Goal: Transaction & Acquisition: Purchase product/service

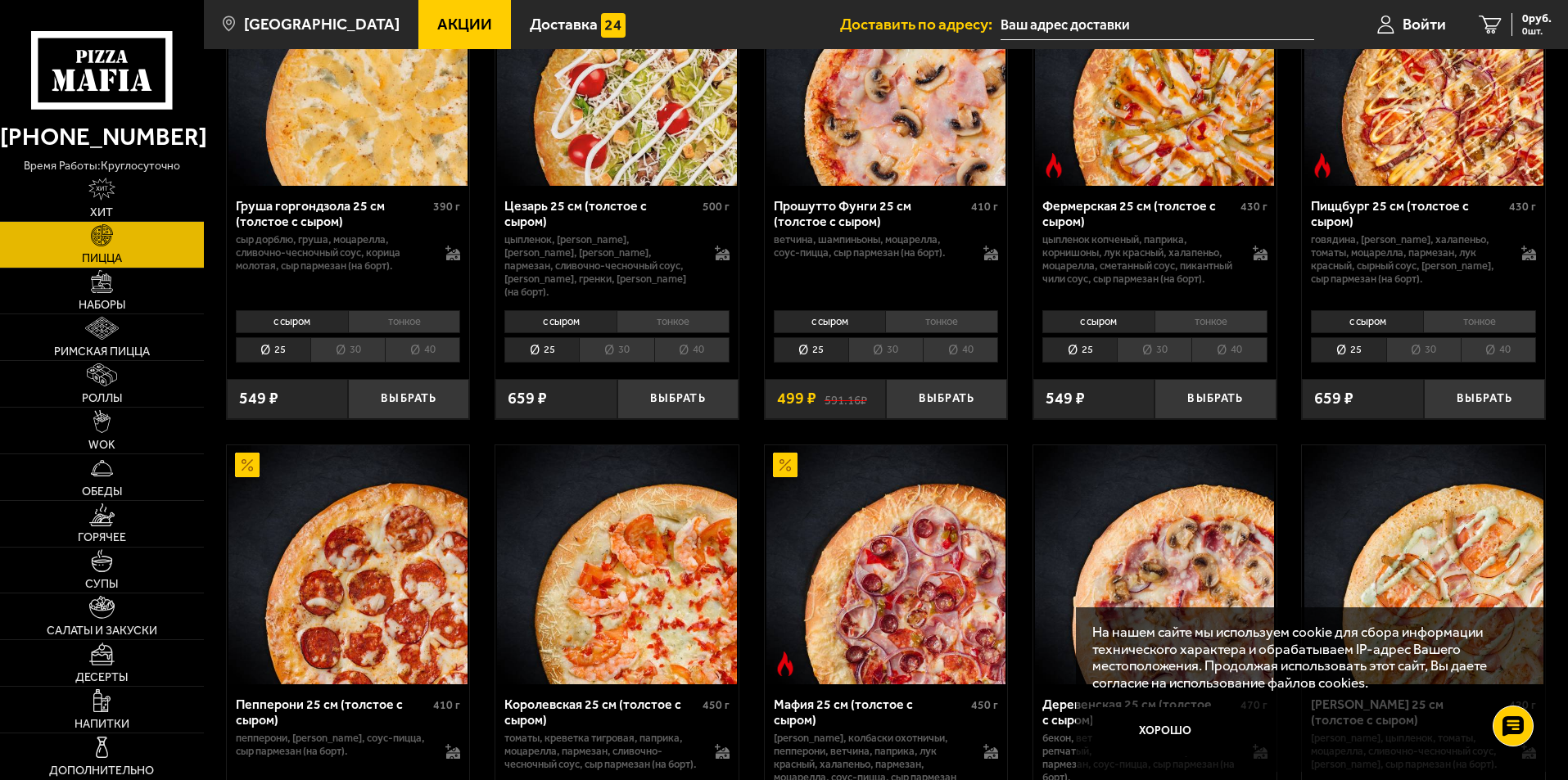
scroll to position [1801, 0]
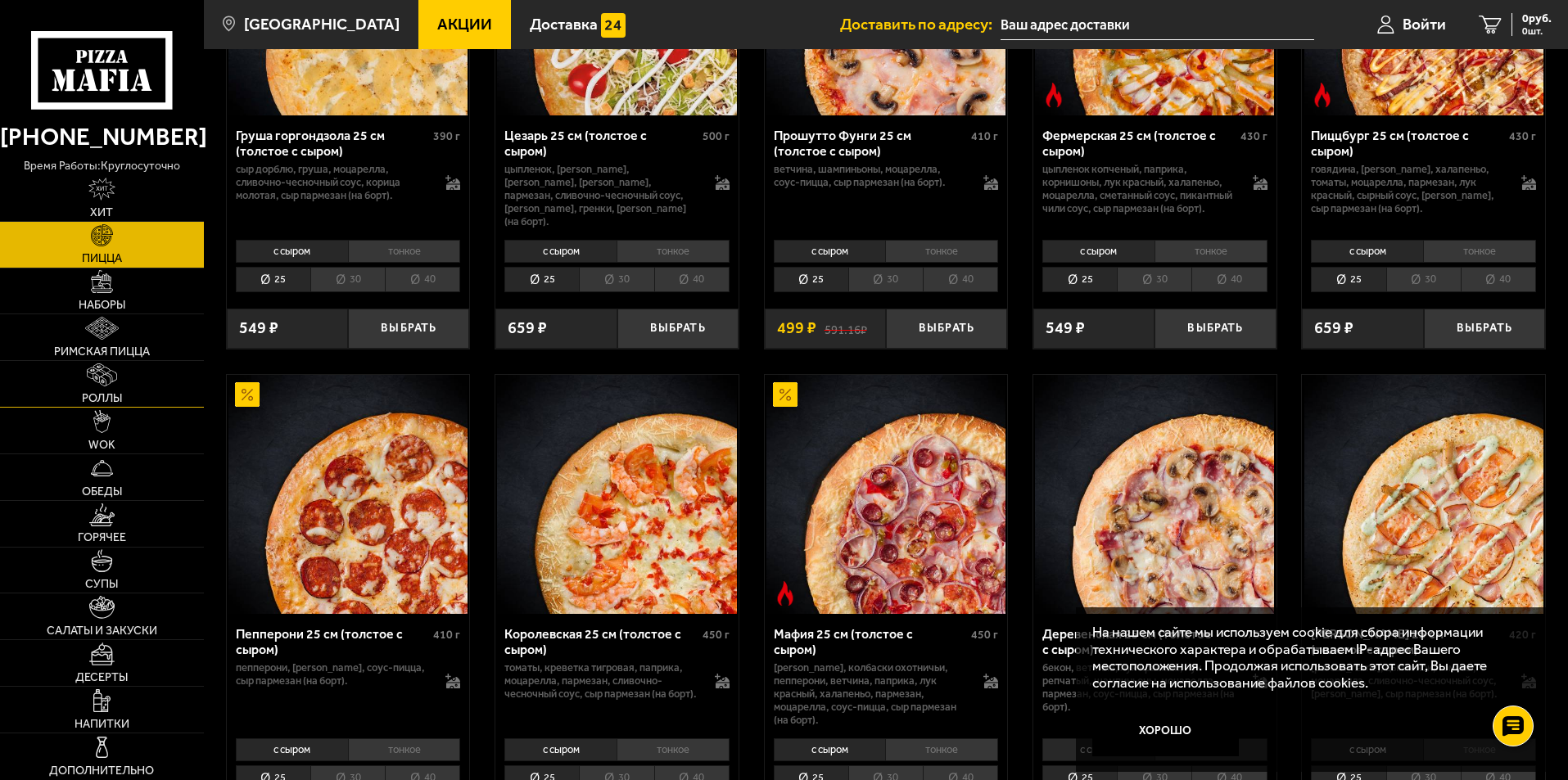
click at [103, 387] on link "Роллы" at bounding box center [102, 383] width 204 height 46
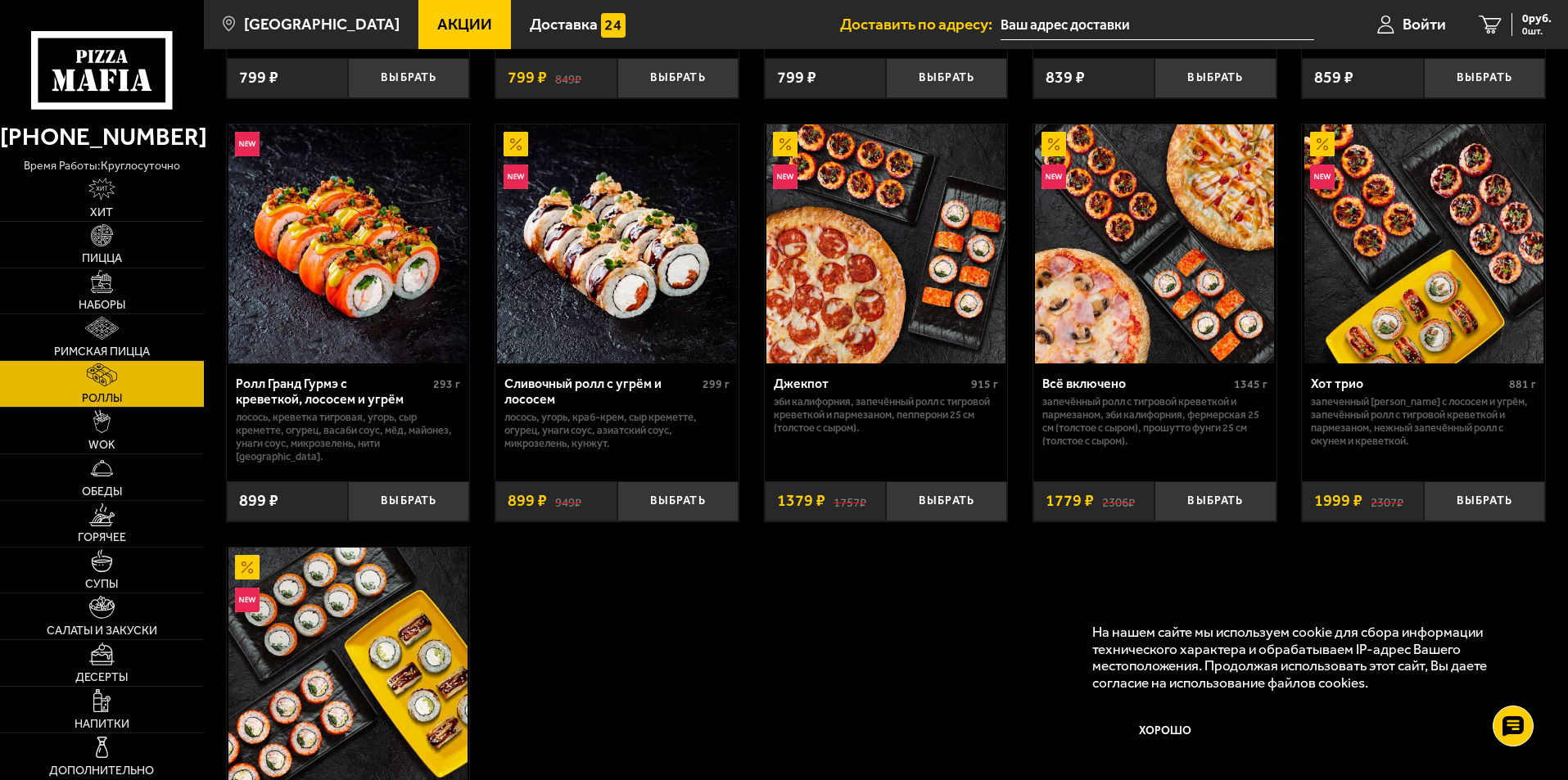
scroll to position [818, 0]
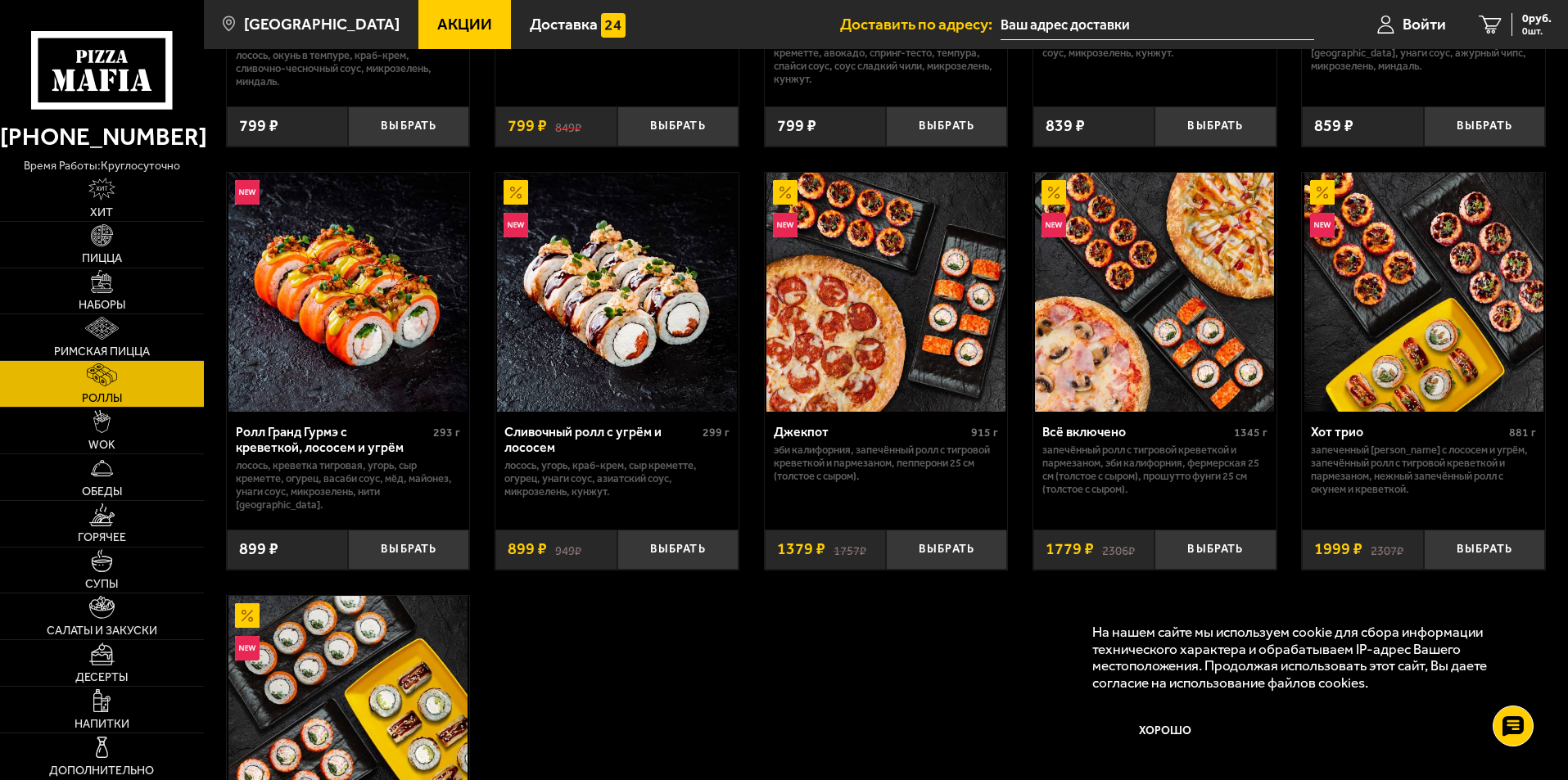
click at [866, 296] on img at bounding box center [886, 292] width 239 height 239
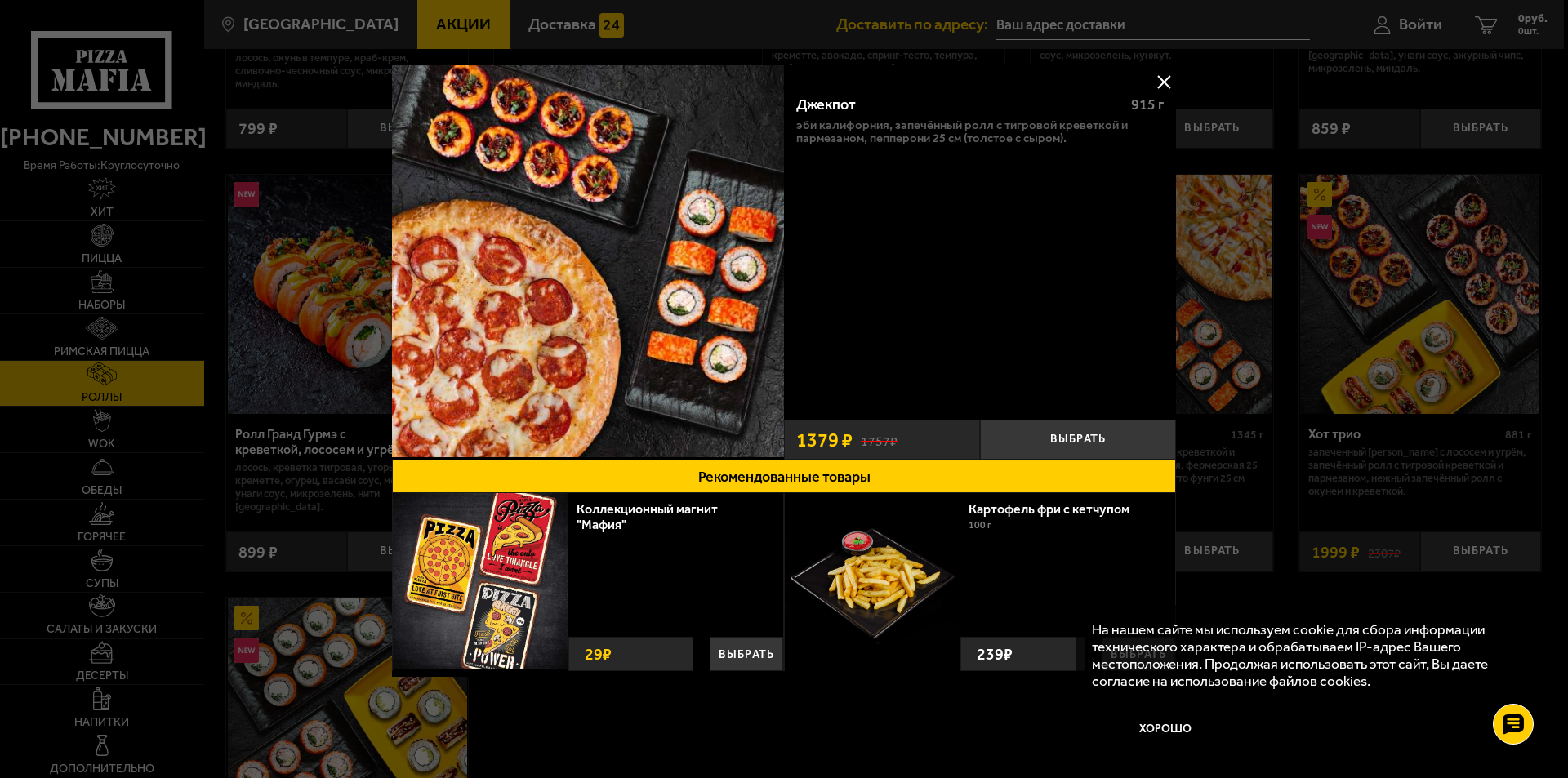
click at [1169, 74] on button at bounding box center [1163, 81] width 24 height 24
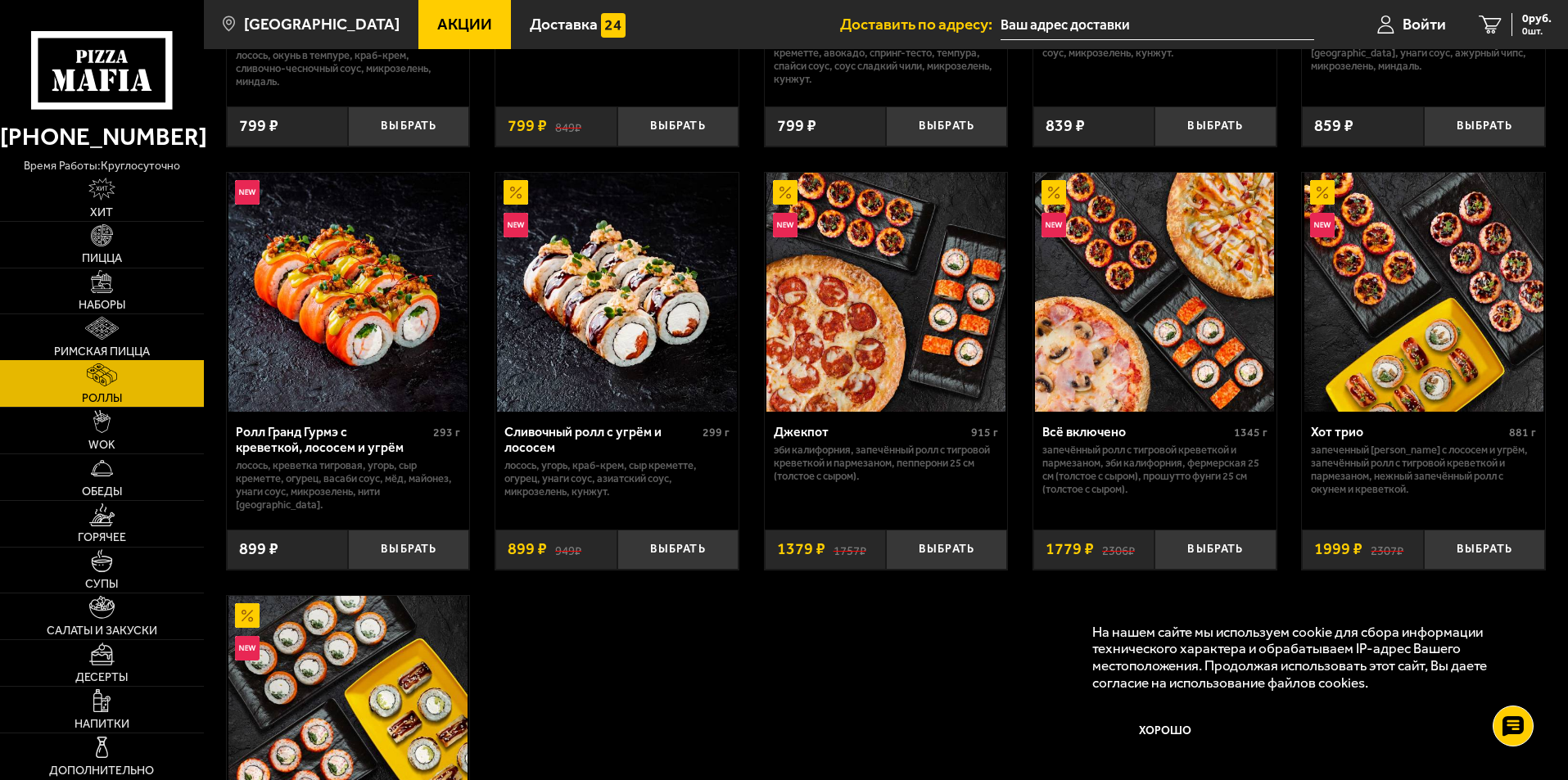
click at [117, 343] on link "Римская пицца" at bounding box center [102, 337] width 204 height 46
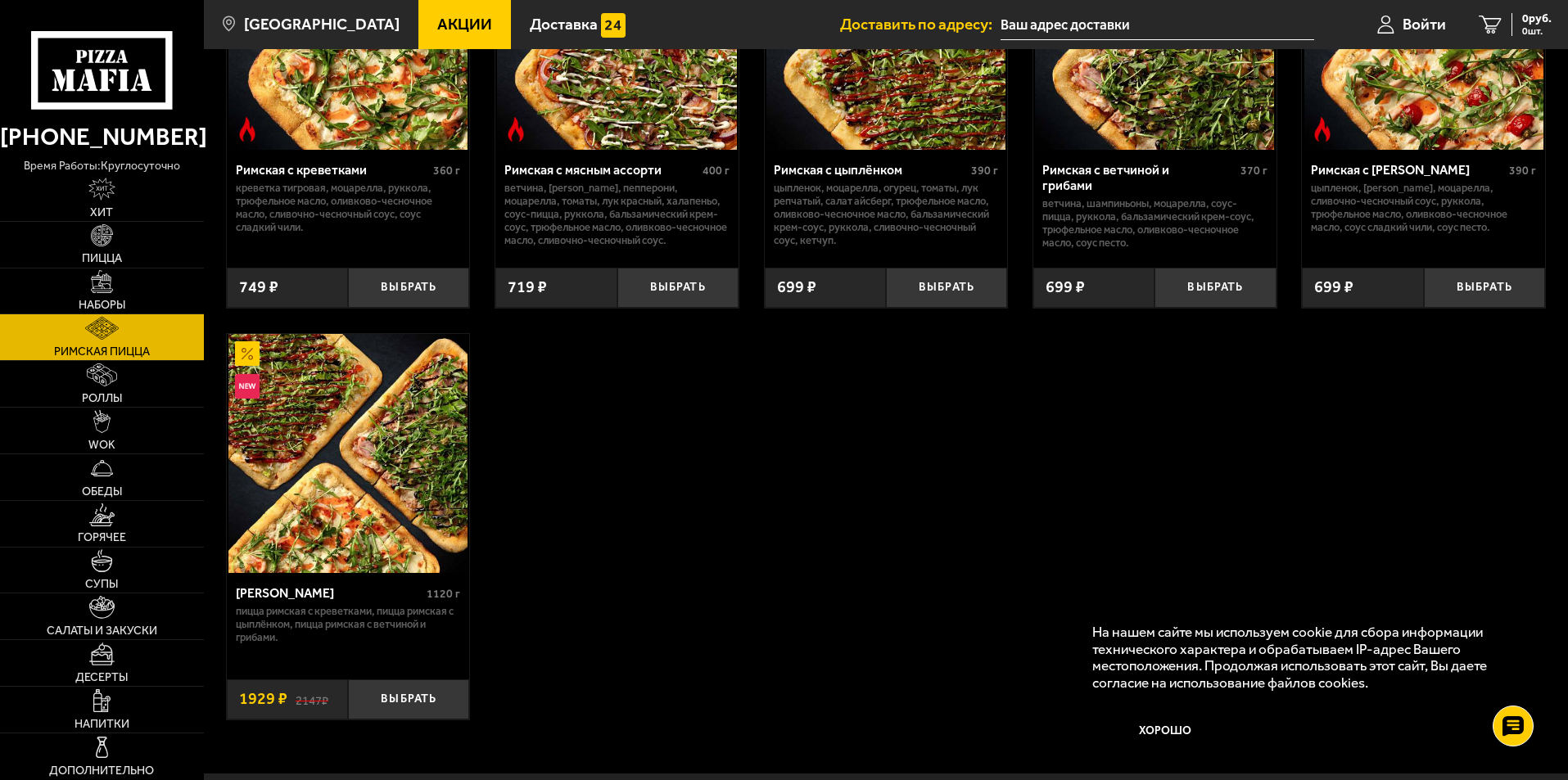
scroll to position [246, 0]
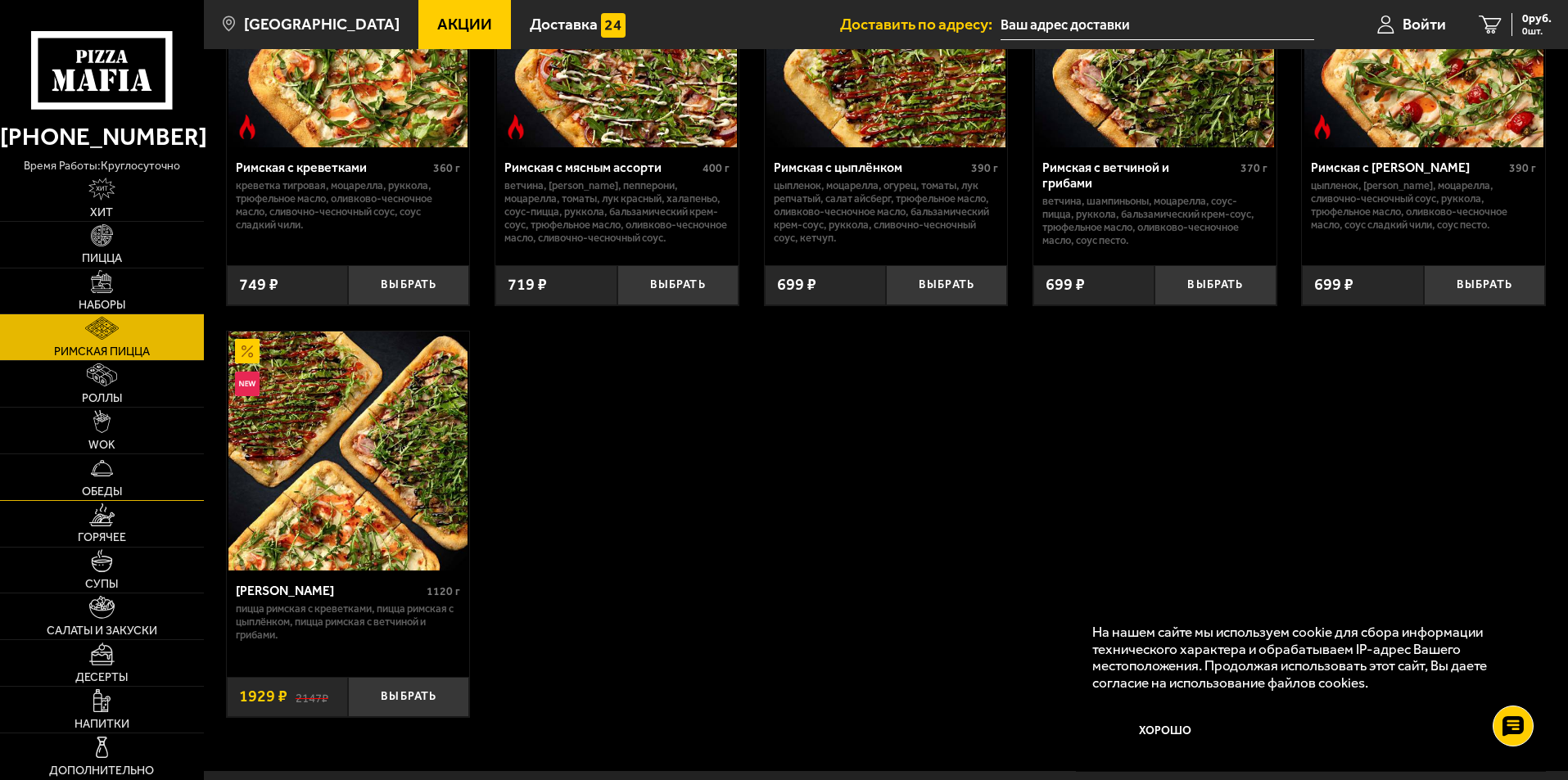
click at [101, 469] on img at bounding box center [103, 468] width 23 height 23
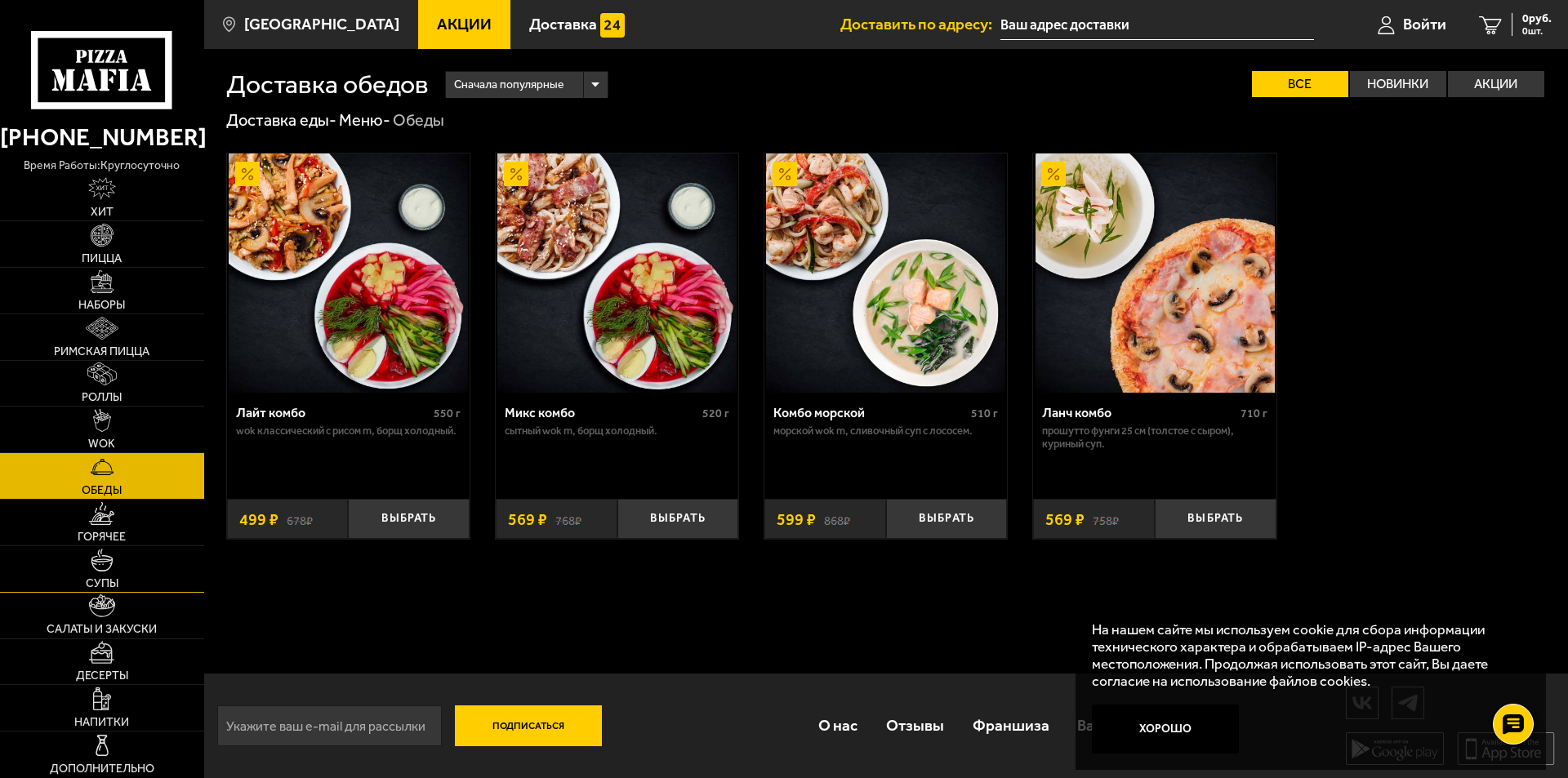
click at [114, 572] on link "Супы" at bounding box center [102, 569] width 205 height 46
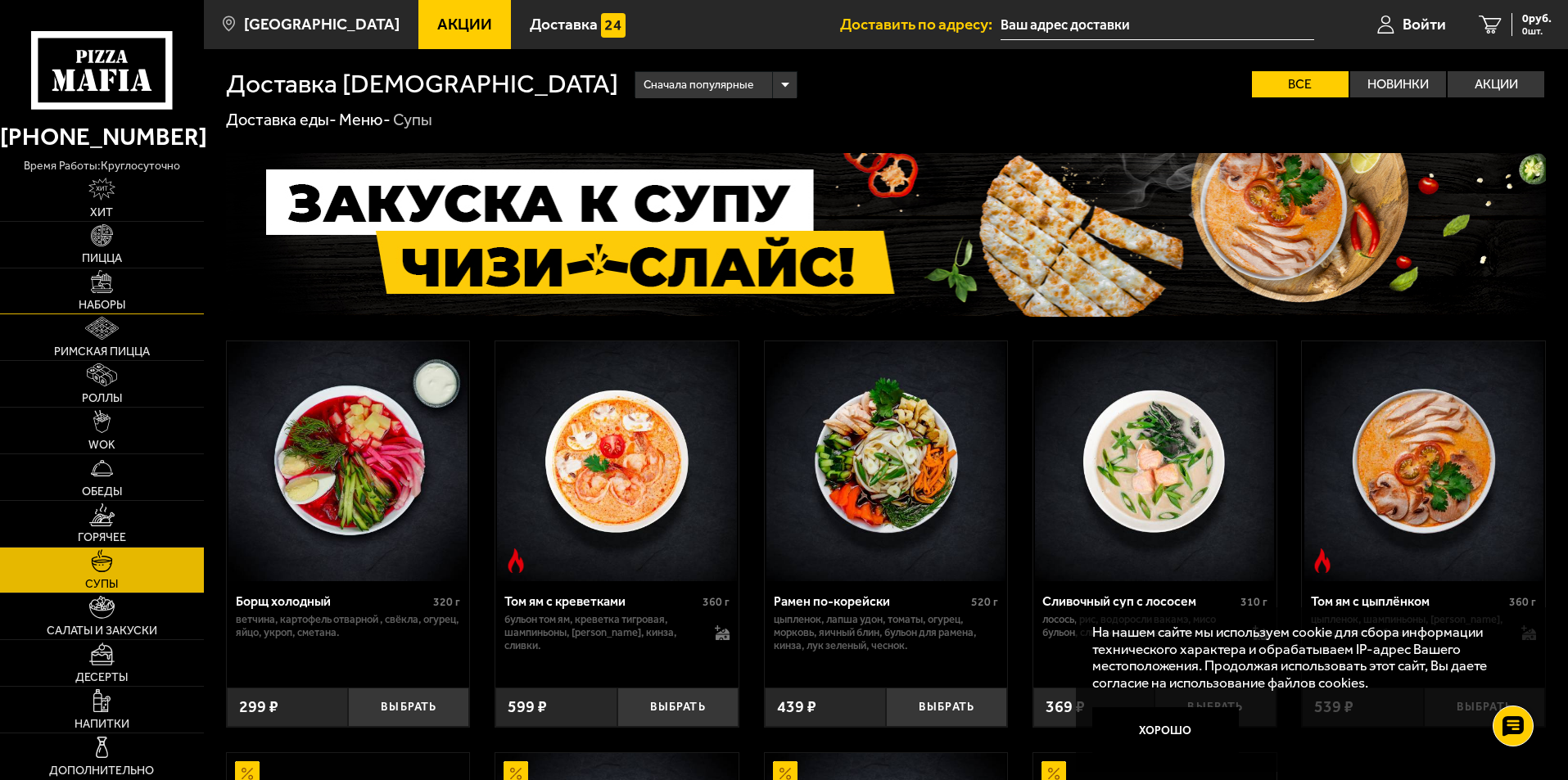
click at [100, 292] on img at bounding box center [103, 282] width 23 height 23
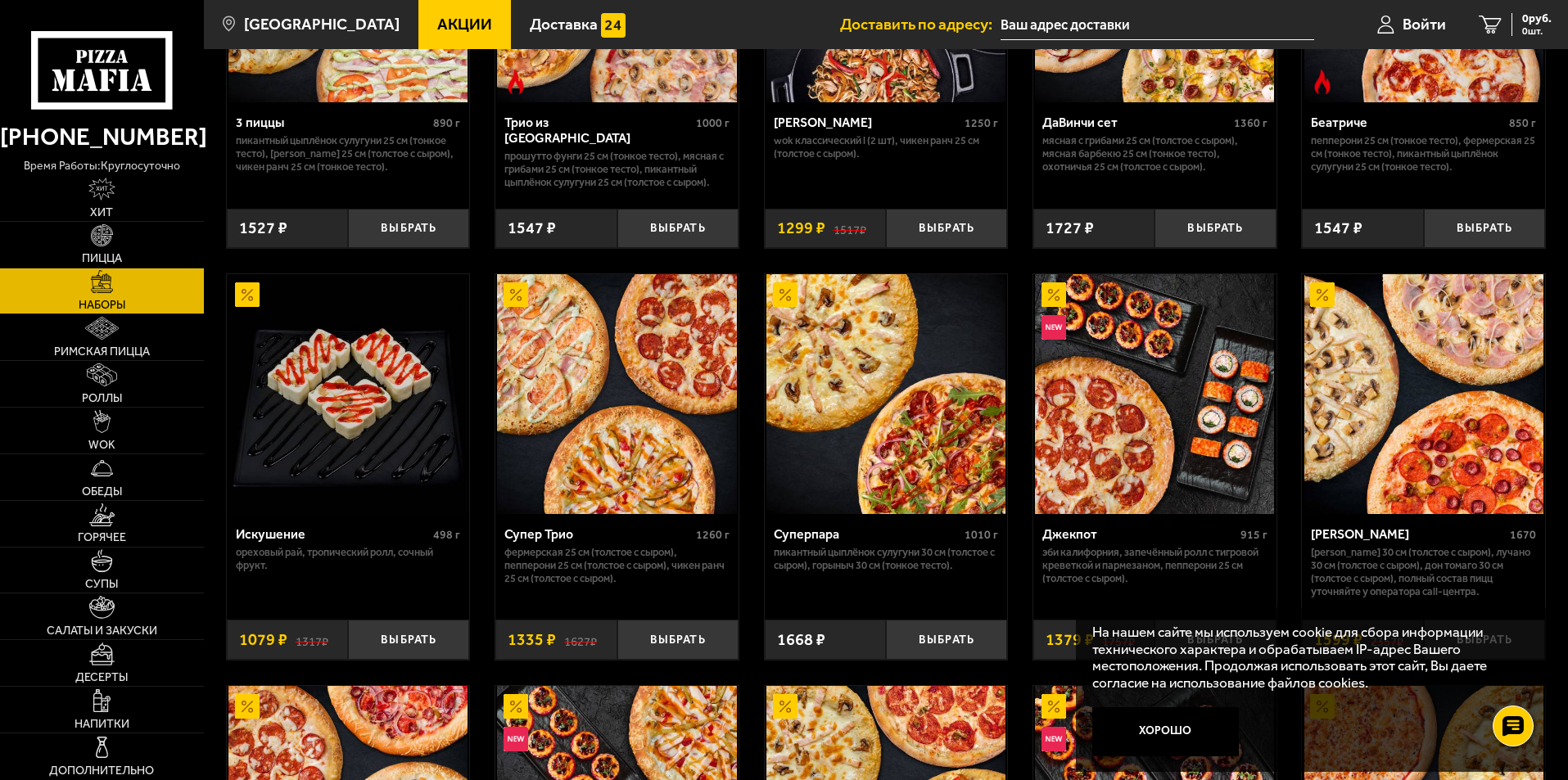
scroll to position [737, 0]
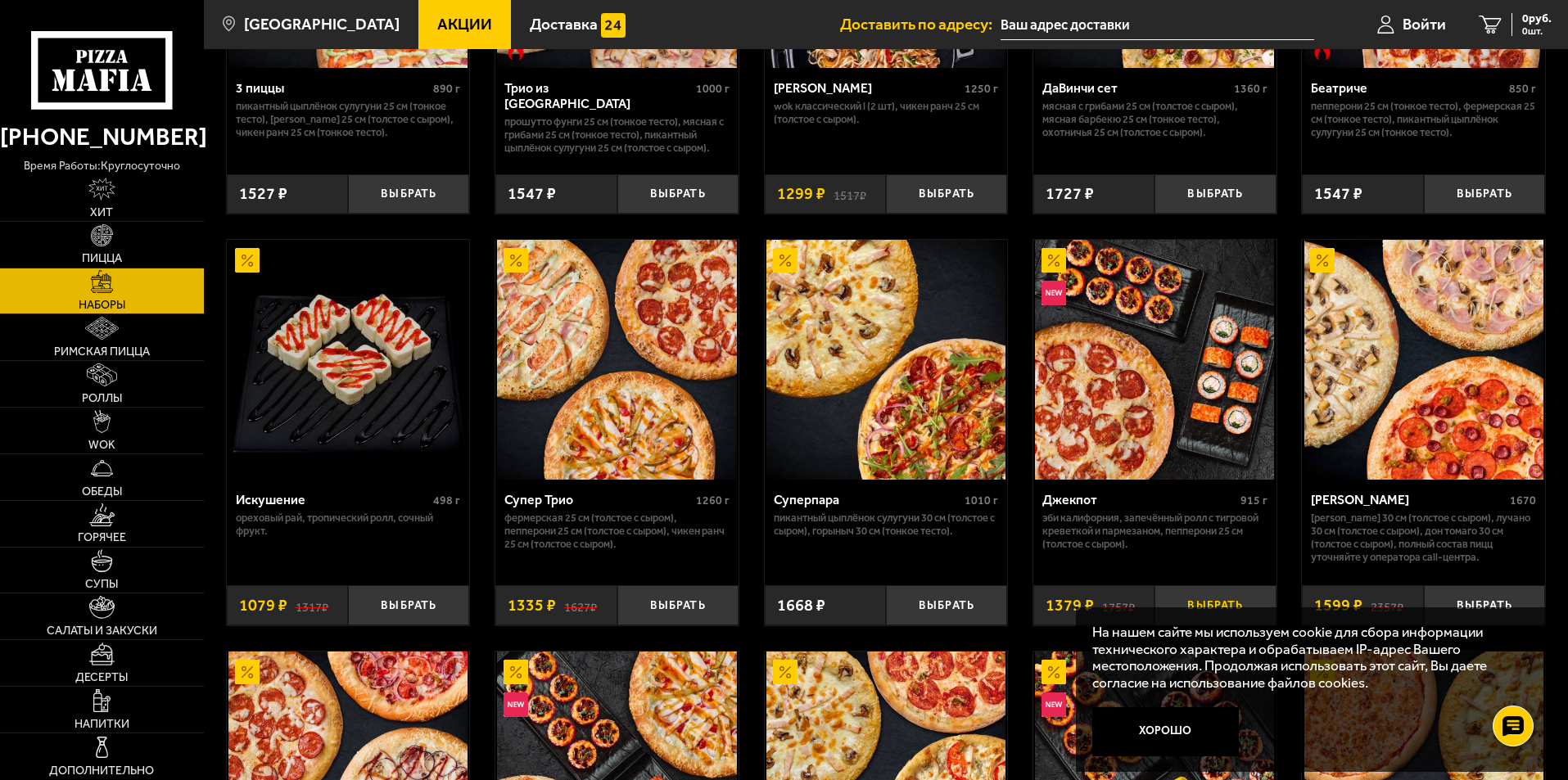
click at [1222, 594] on button "Выбрать" at bounding box center [1215, 605] width 121 height 40
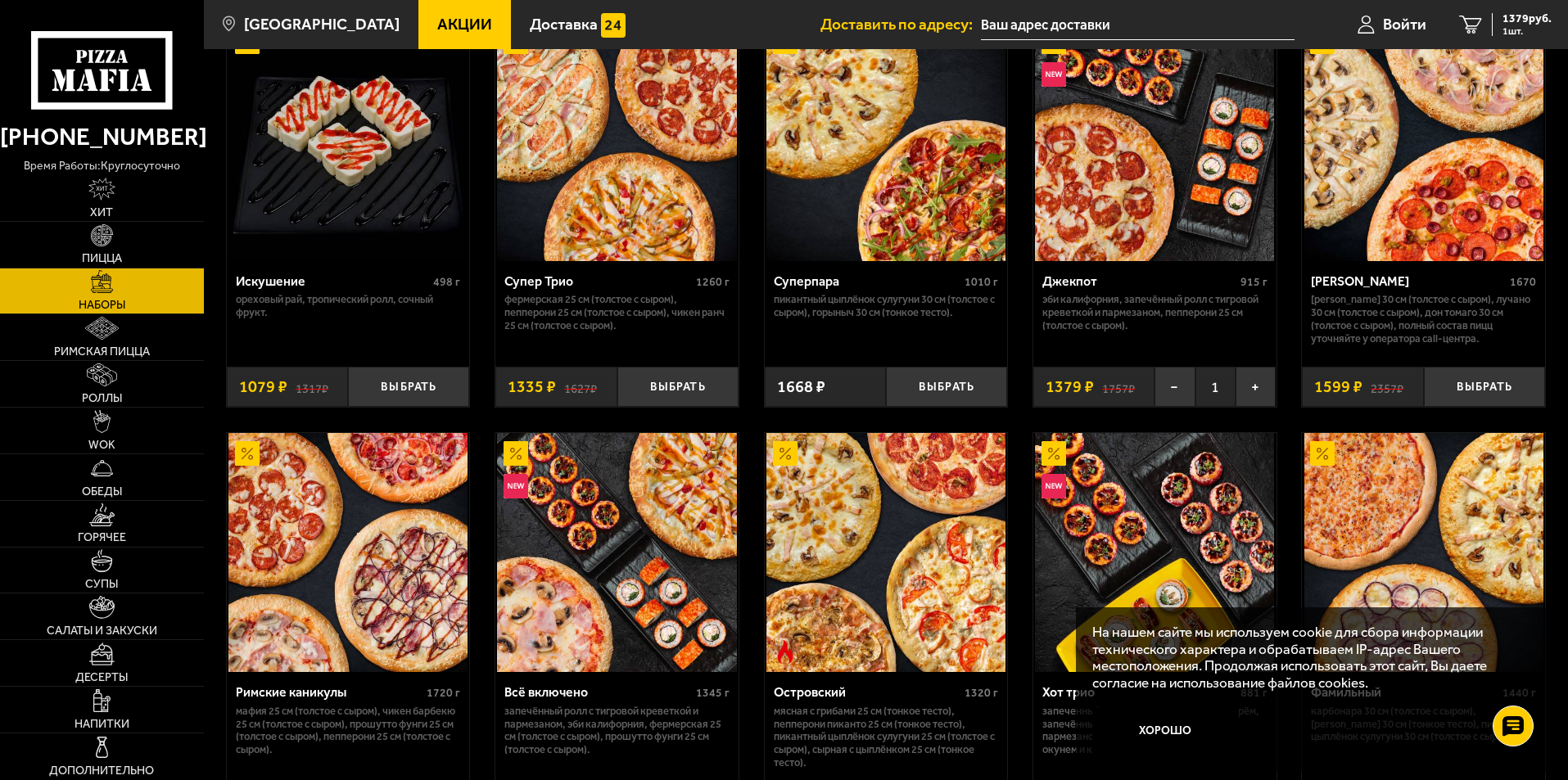
scroll to position [982, 0]
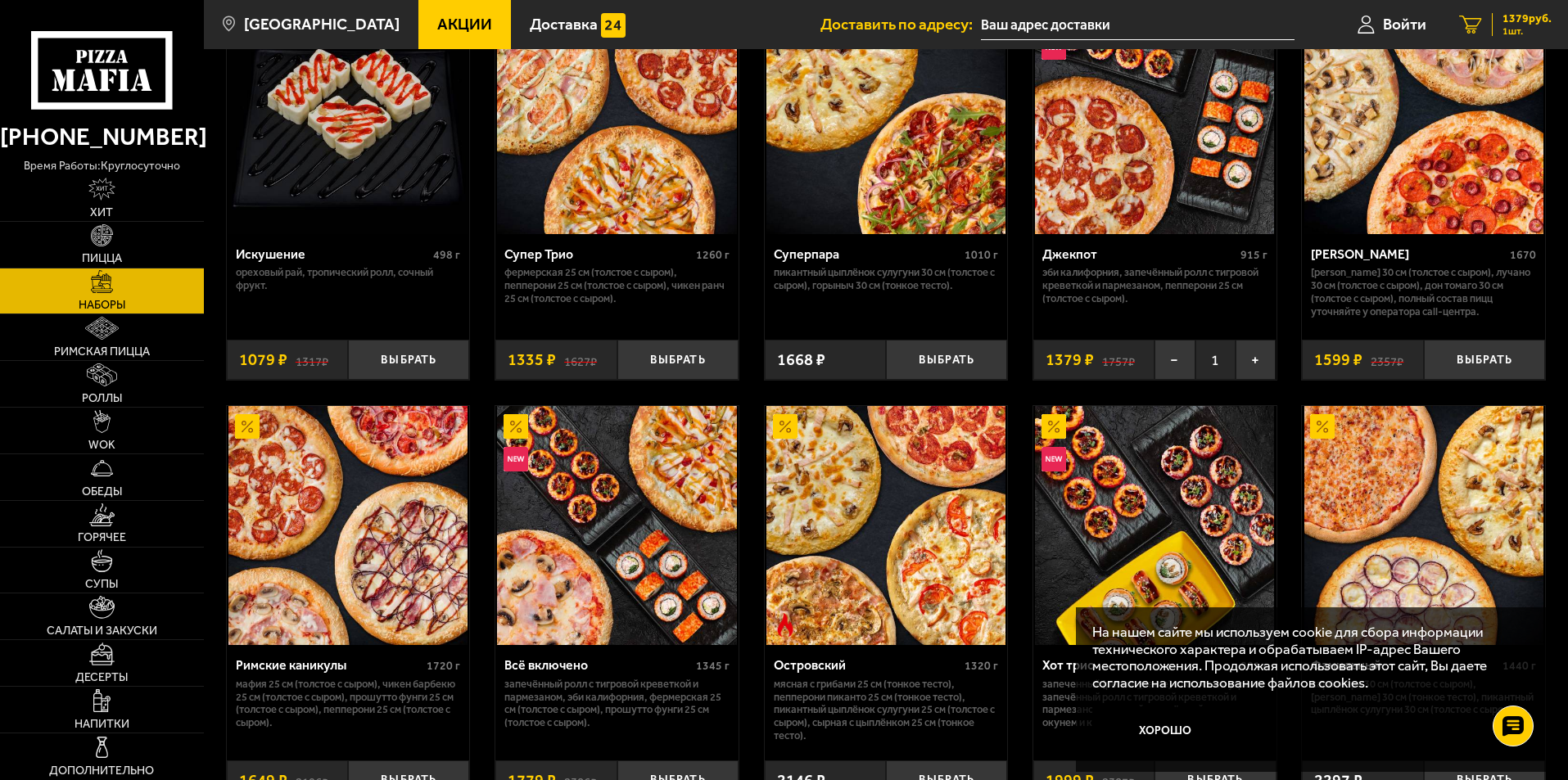
click at [1526, 5] on link "1 1379 руб. 1 шт." at bounding box center [1505, 24] width 125 height 49
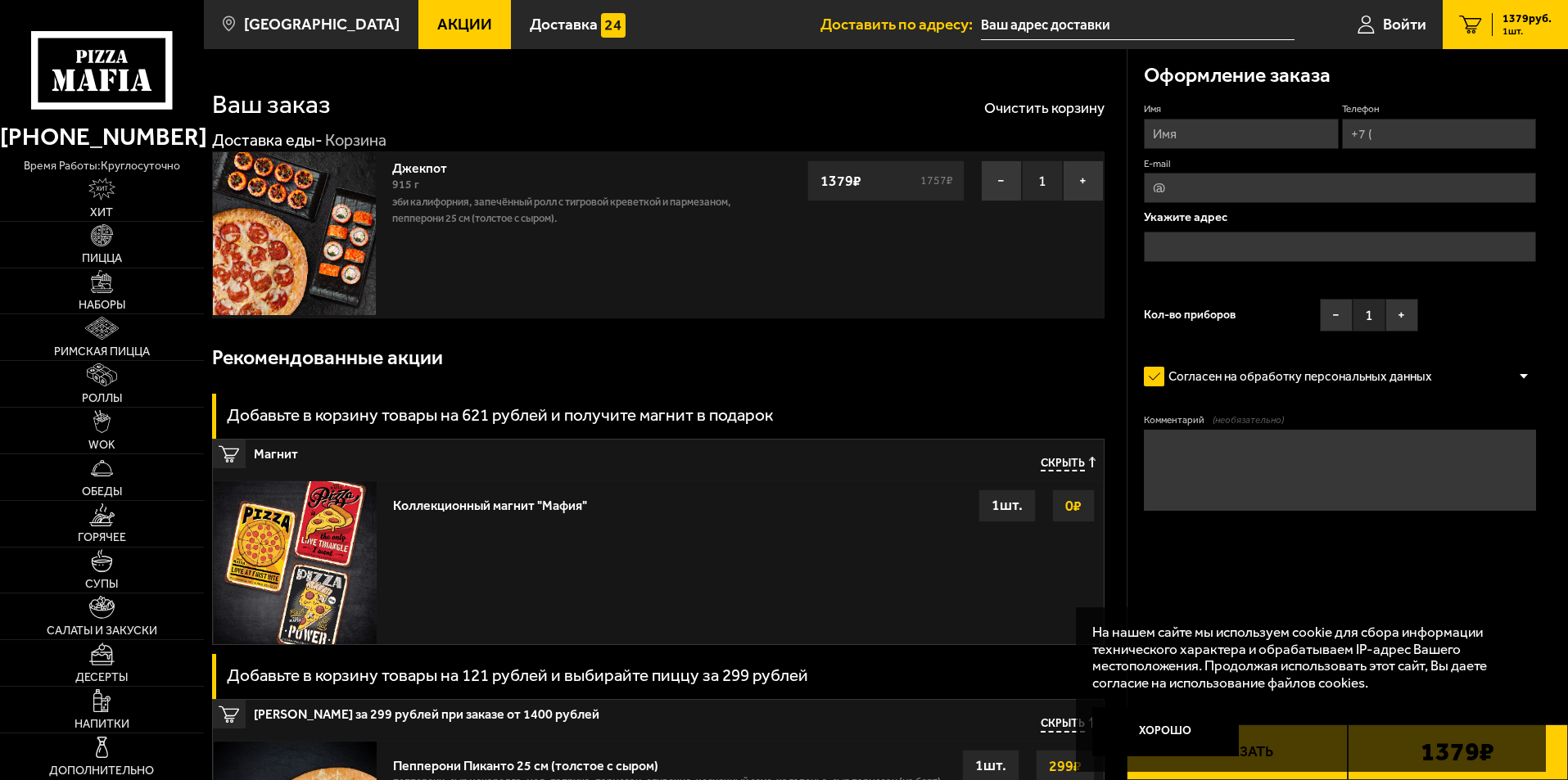
click at [1210, 120] on input "Имя" at bounding box center [1241, 133] width 194 height 30
type input "Раджиб"
click at [1398, 125] on input "Телефон" at bounding box center [1439, 133] width 194 height 30
type input "+7 (962) 707-23-39"
click at [1241, 196] on input "E-mail" at bounding box center [1340, 188] width 393 height 30
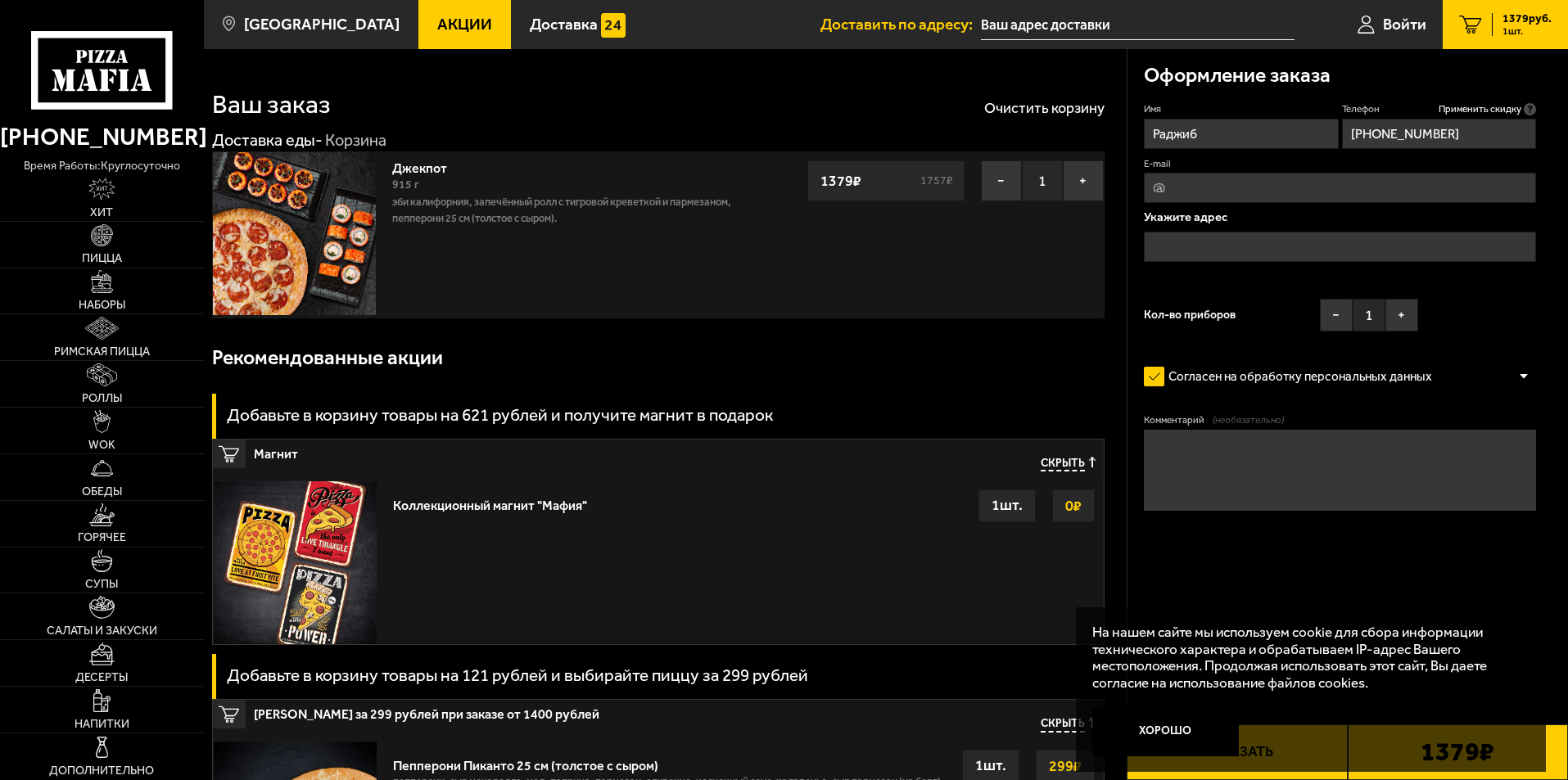
type input "klarion@yandex.ru"
click at [1210, 243] on input "text" at bounding box center [1340, 247] width 393 height 30
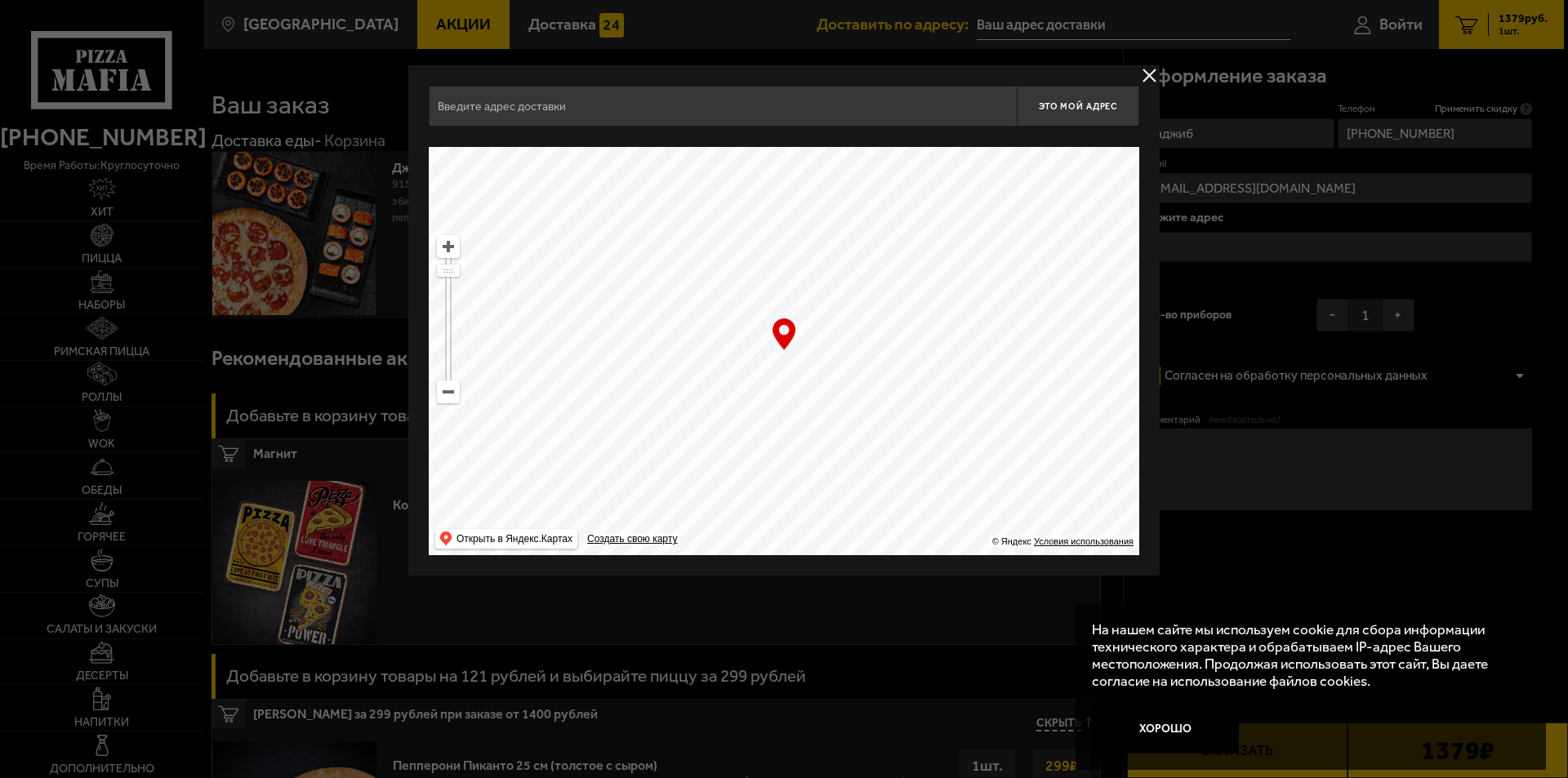
drag, startPoint x: 830, startPoint y: 455, endPoint x: 915, endPoint y: 86, distance: 378.7
click at [915, 97] on div "Это мой адрес Найдите адрес перетащив карту … © Яндекс Условия использования От…" at bounding box center [784, 320] width 711 height 470
drag, startPoint x: 778, startPoint y: 482, endPoint x: 838, endPoint y: 228, distance: 261.0
click at [839, 228] on ymaps at bounding box center [784, 351] width 711 height 408
drag, startPoint x: 737, startPoint y: 411, endPoint x: 865, endPoint y: 138, distance: 301.5
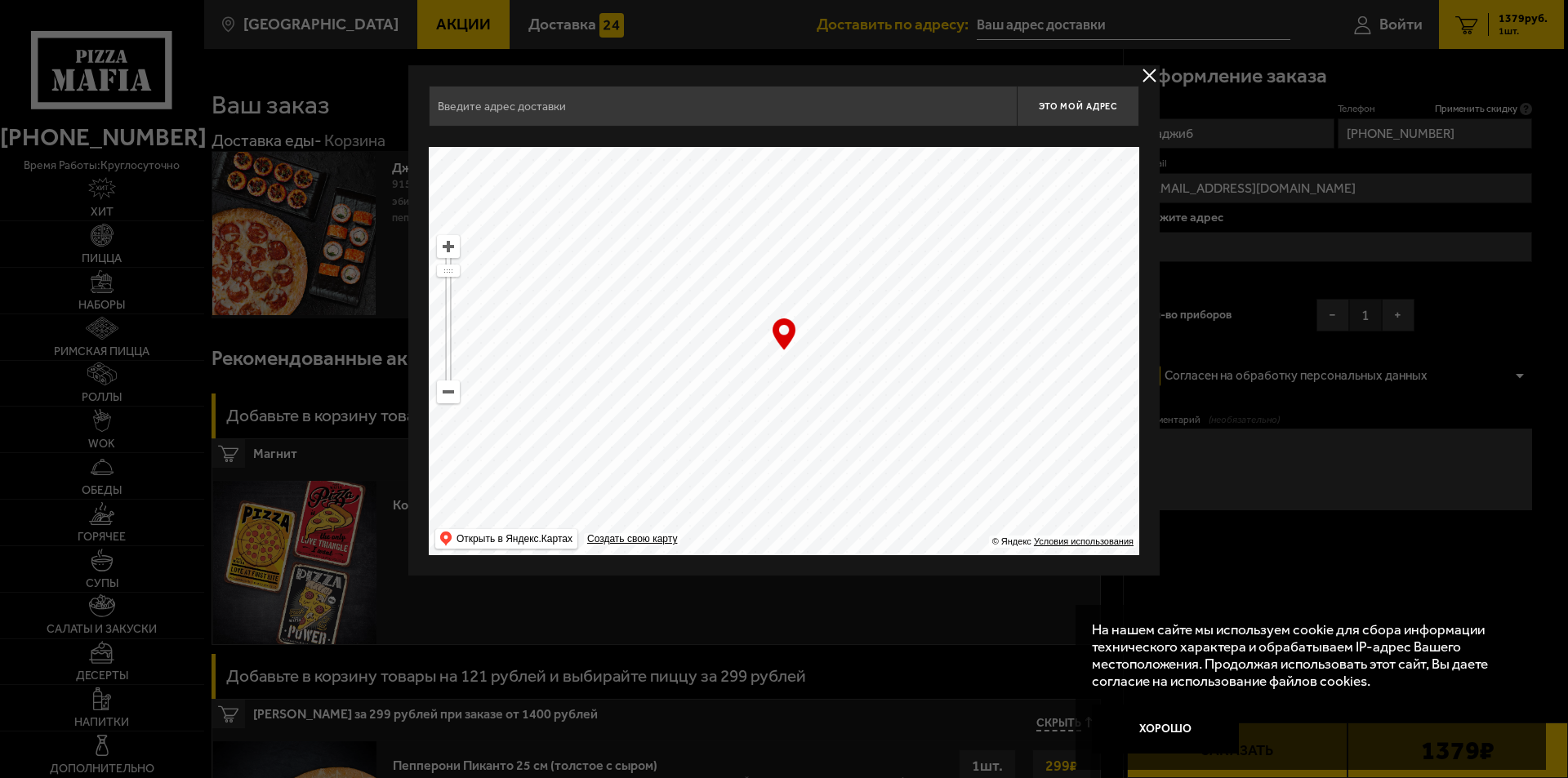
click at [860, 147] on ymaps at bounding box center [784, 351] width 711 height 408
type input "переулок Гривцова, 12"
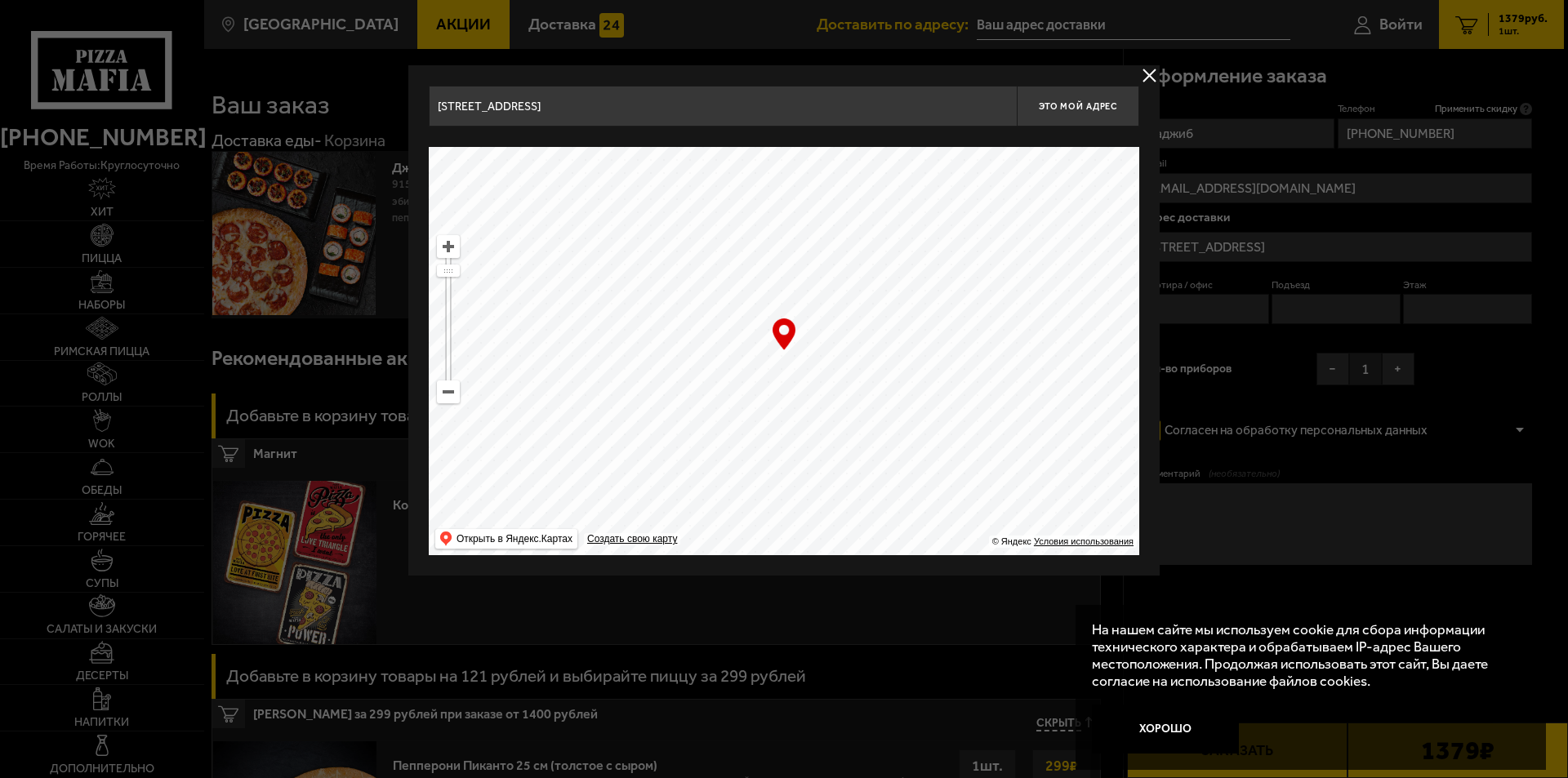
drag, startPoint x: 806, startPoint y: 313, endPoint x: 814, endPoint y: 69, distance: 244.1
click at [811, 80] on div "переулок Гривцова, 12 Это мой адрес Найдите адрес перетащив карту … © Яндекс Ус…" at bounding box center [784, 321] width 752 height 510
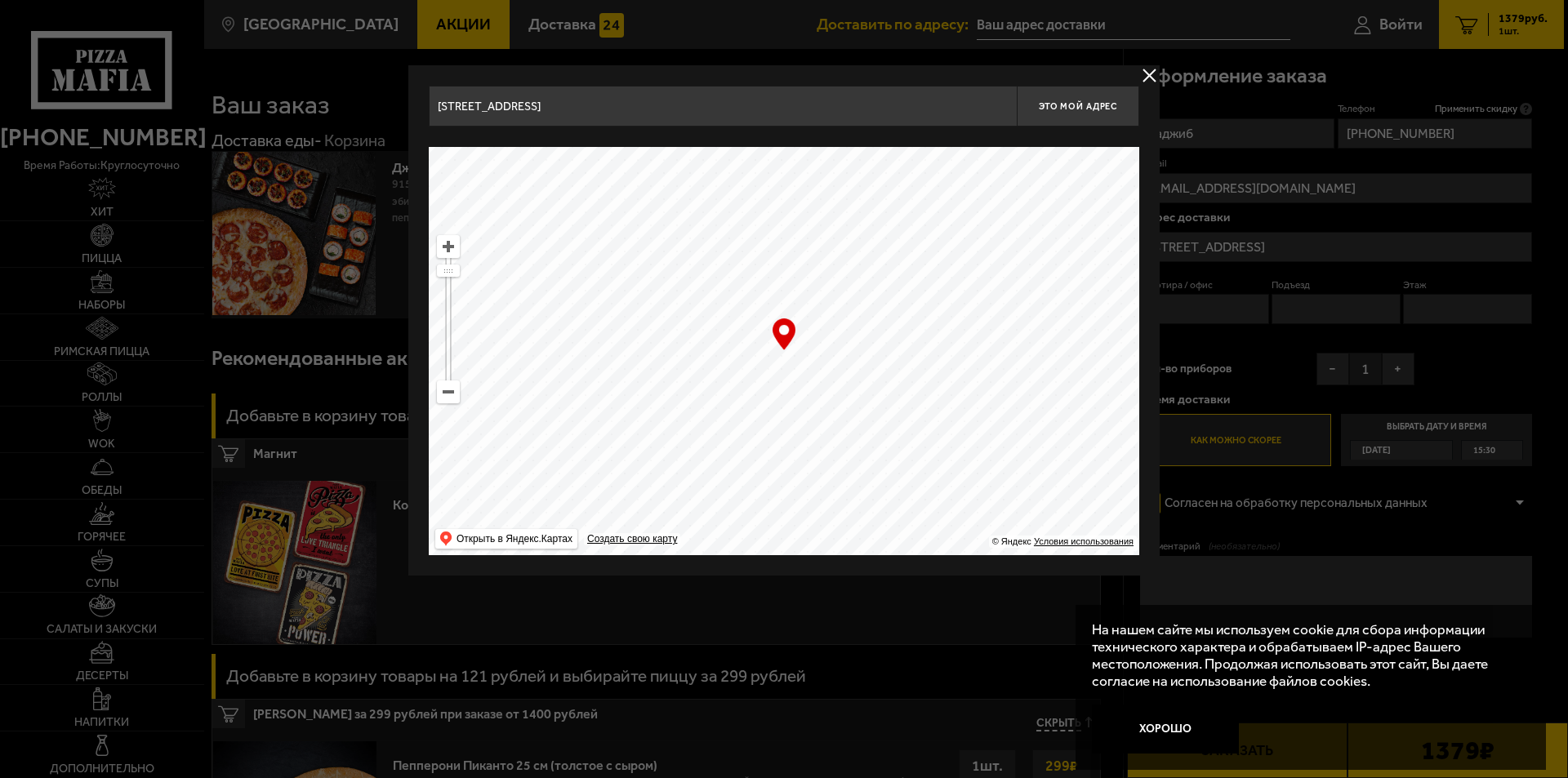
drag, startPoint x: 753, startPoint y: 348, endPoint x: 770, endPoint y: 130, distance: 218.7
click at [770, 136] on div "переулок Гривцова, 12 Это мой адрес Найдите адрес перетащив карту … © Яндекс Ус…" at bounding box center [784, 320] width 711 height 470
drag, startPoint x: 716, startPoint y: 366, endPoint x: 804, endPoint y: 154, distance: 229.5
click at [774, 165] on ymaps at bounding box center [784, 351] width 711 height 408
type input "набережная Обводного канала, 161"
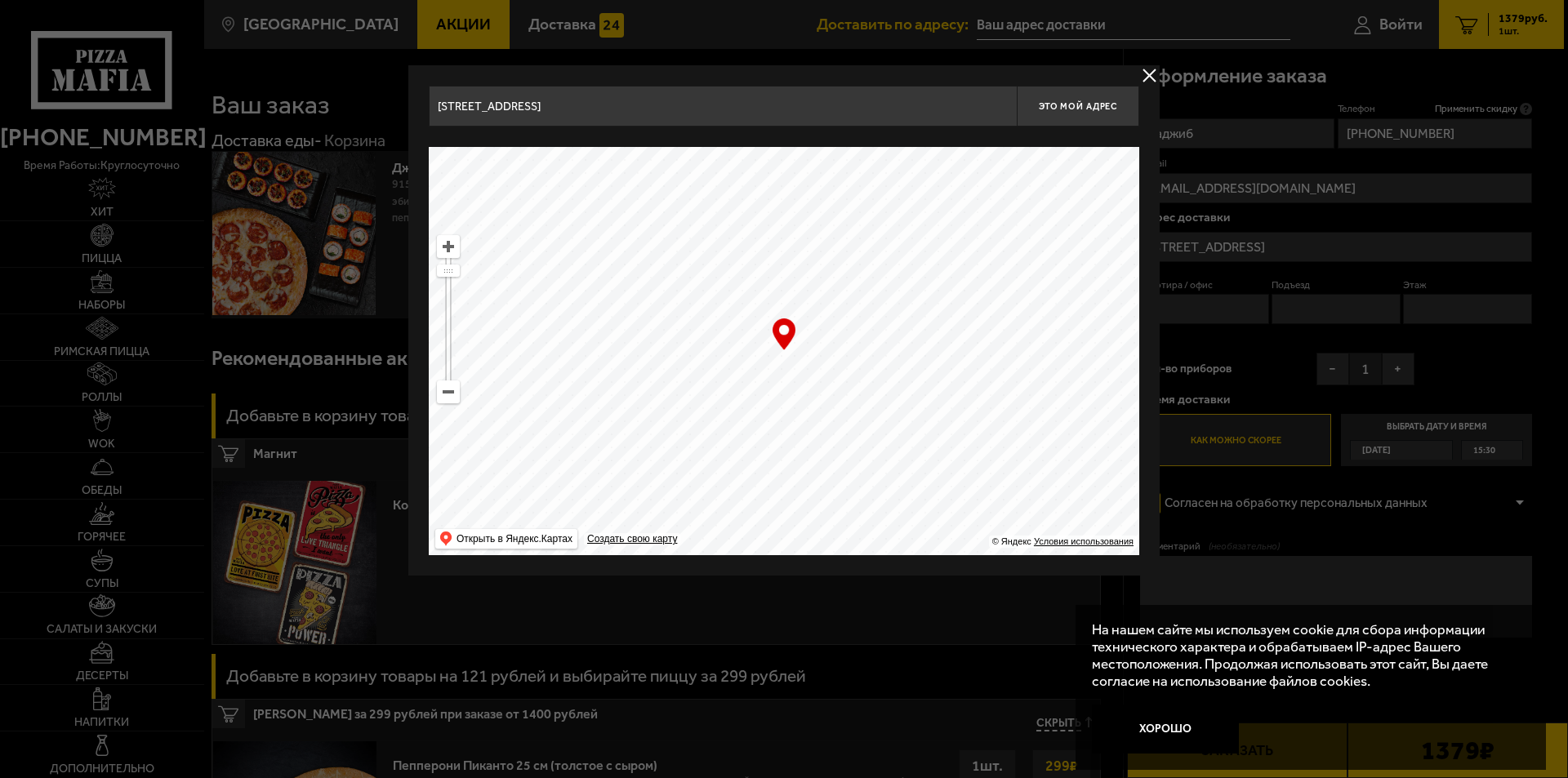
type input "набережная Обводного канала, 161"
drag, startPoint x: 752, startPoint y: 378, endPoint x: 937, endPoint y: 145, distance: 297.5
click at [943, 170] on ymaps at bounding box center [784, 351] width 711 height 408
type input "набережная Обводного канала, 118АО"
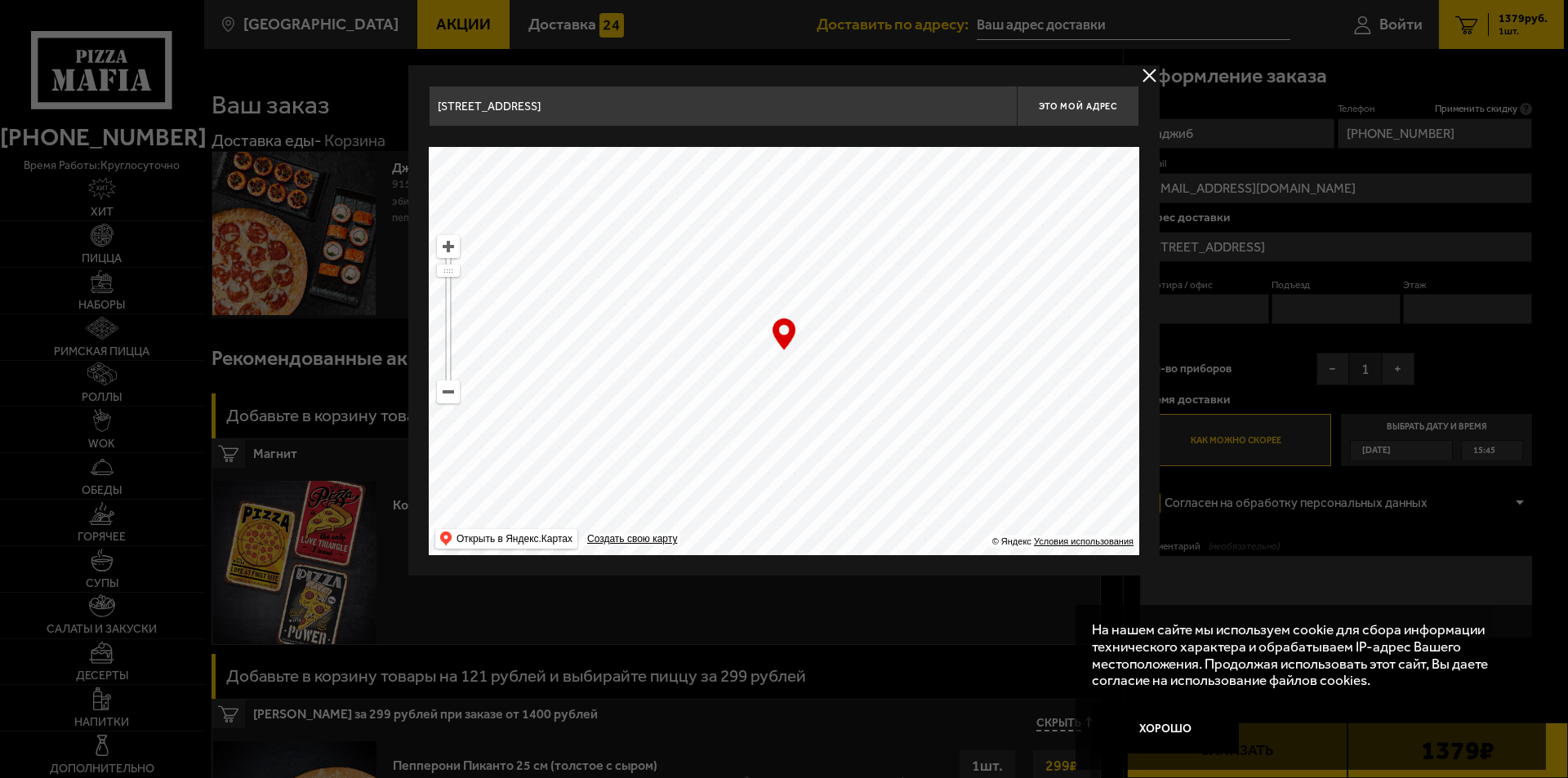
drag, startPoint x: 926, startPoint y: 354, endPoint x: 836, endPoint y: 643, distance: 302.7
click at [821, 691] on main "Санкт-Петербург Все Акции Доставка Личный кабинет Акции Доставка Доставить по а…" at bounding box center [884, 780] width 1361 height 1559
type input "Митрофаньевское шоссе, 2к7"
drag, startPoint x: 832, startPoint y: 311, endPoint x: 796, endPoint y: -49, distance: 361.8
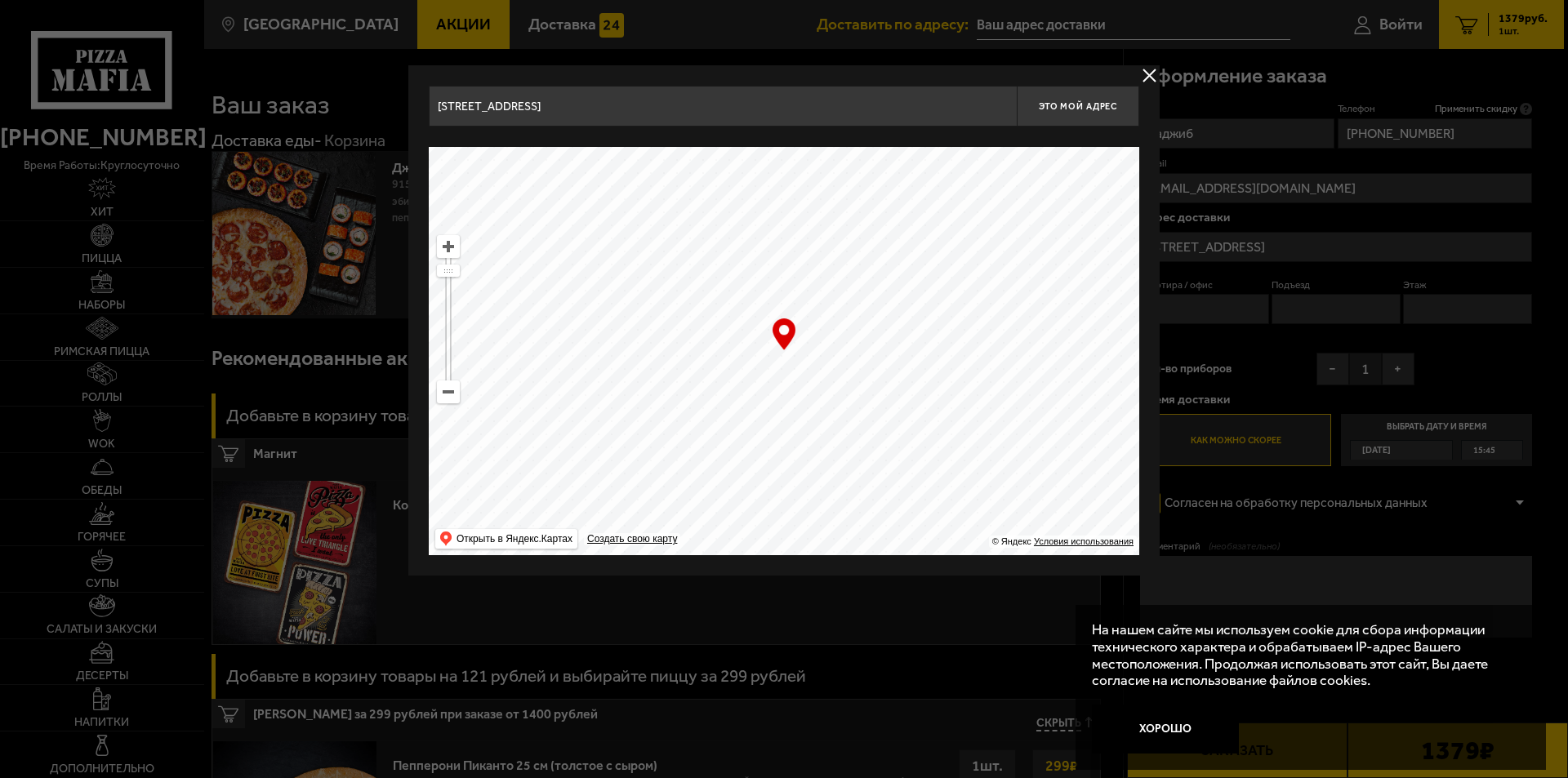
click at [796, 0] on html "(812) 333 22 22 время работы: круглосуточно Хит Пицца Наборы Римская пицца Ролл…" at bounding box center [784, 780] width 1568 height 1560
drag, startPoint x: 825, startPoint y: 362, endPoint x: 827, endPoint y: 83, distance: 279.0
click at [825, 115] on div "Митрофаньевское шоссе, 2к7 Это мой адрес Найдите адрес перетащив карту … © Янде…" at bounding box center [784, 320] width 711 height 470
type input "Митрофаньевское шоссе, 18В"
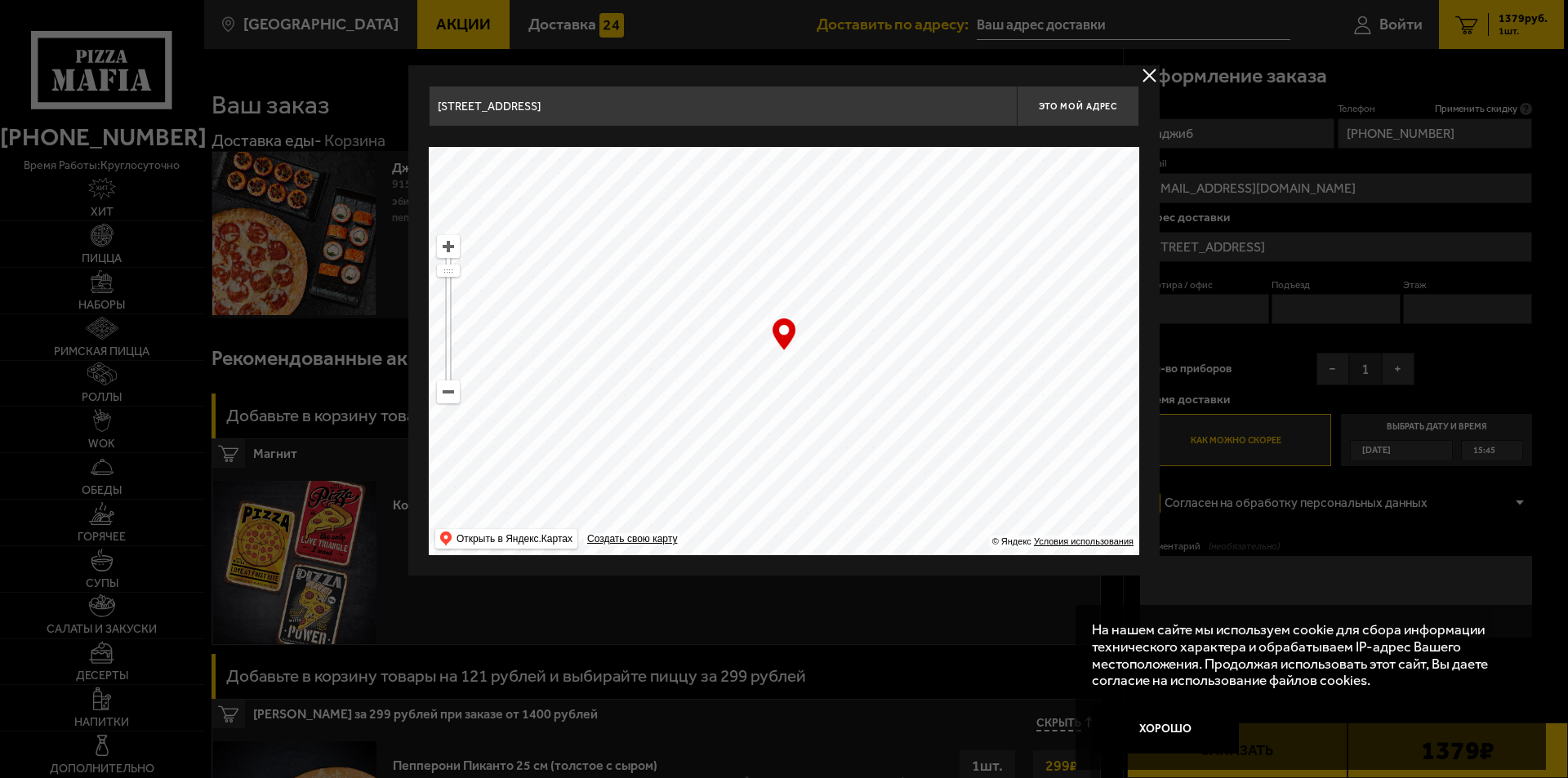
drag, startPoint x: 823, startPoint y: 327, endPoint x: 840, endPoint y: 81, distance: 246.6
click at [841, 106] on div "Митрофаньевское шоссе, 18В Это мой адрес Найдите адрес перетащив карту … © Янде…" at bounding box center [784, 320] width 711 height 470
drag, startPoint x: 846, startPoint y: 325, endPoint x: 821, endPoint y: 86, distance: 240.3
click at [821, 86] on div "Митрофаньевское шоссе, 18В Это мой адрес Найдите адрес перетащив карту … © Янде…" at bounding box center [784, 320] width 711 height 470
type input "Варшавская улица, 5АБП"
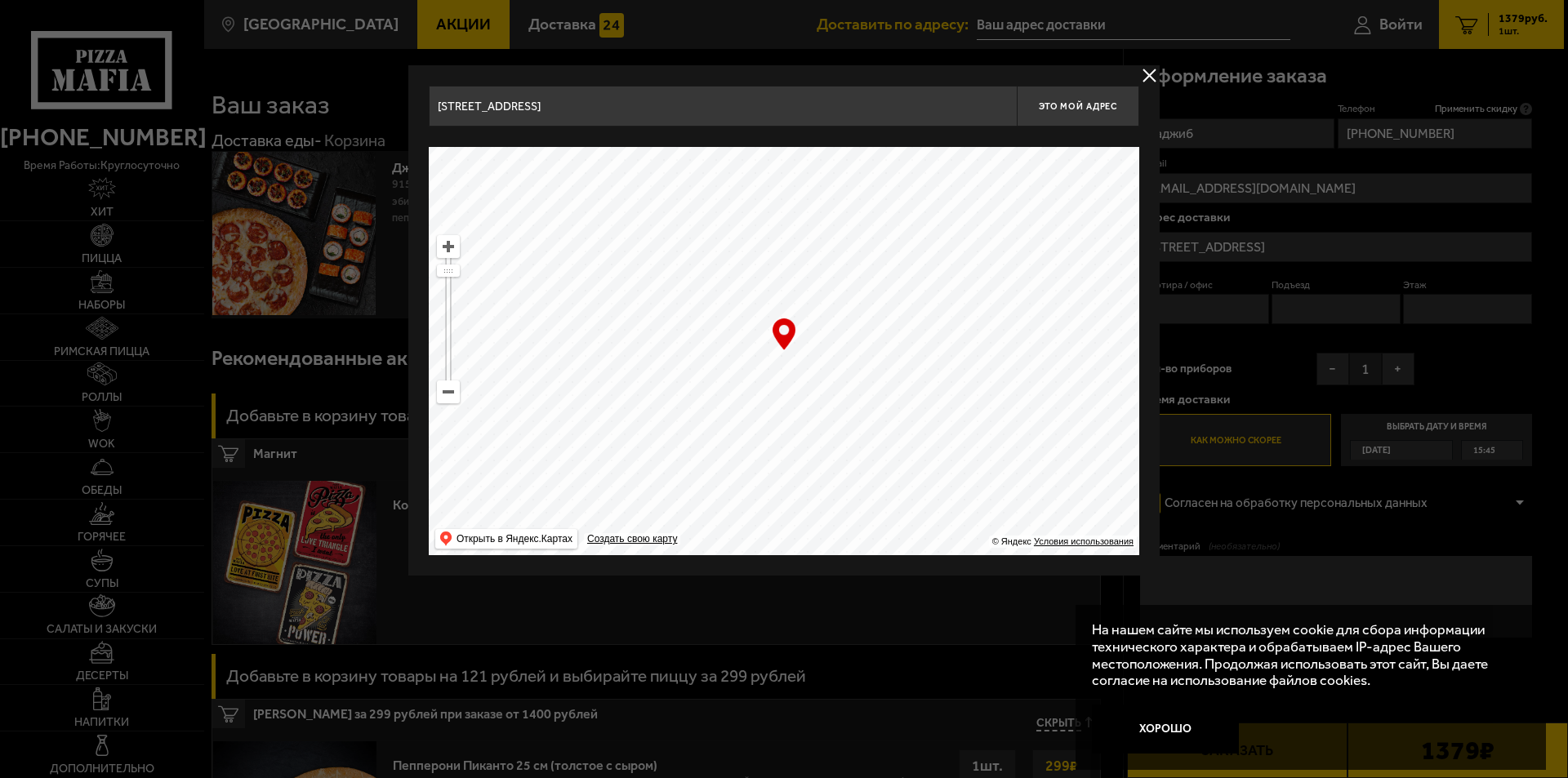
type input "Варшавская улица, 5АБП"
drag, startPoint x: 775, startPoint y: 333, endPoint x: 732, endPoint y: 77, distance: 259.6
click at [740, 130] on div "Варшавская улица, 5АБП Это мой адрес Найдите адрес перетащив карту … © Яндекс У…" at bounding box center [784, 320] width 711 height 470
type input "Кузнецовская улица, 8к3"
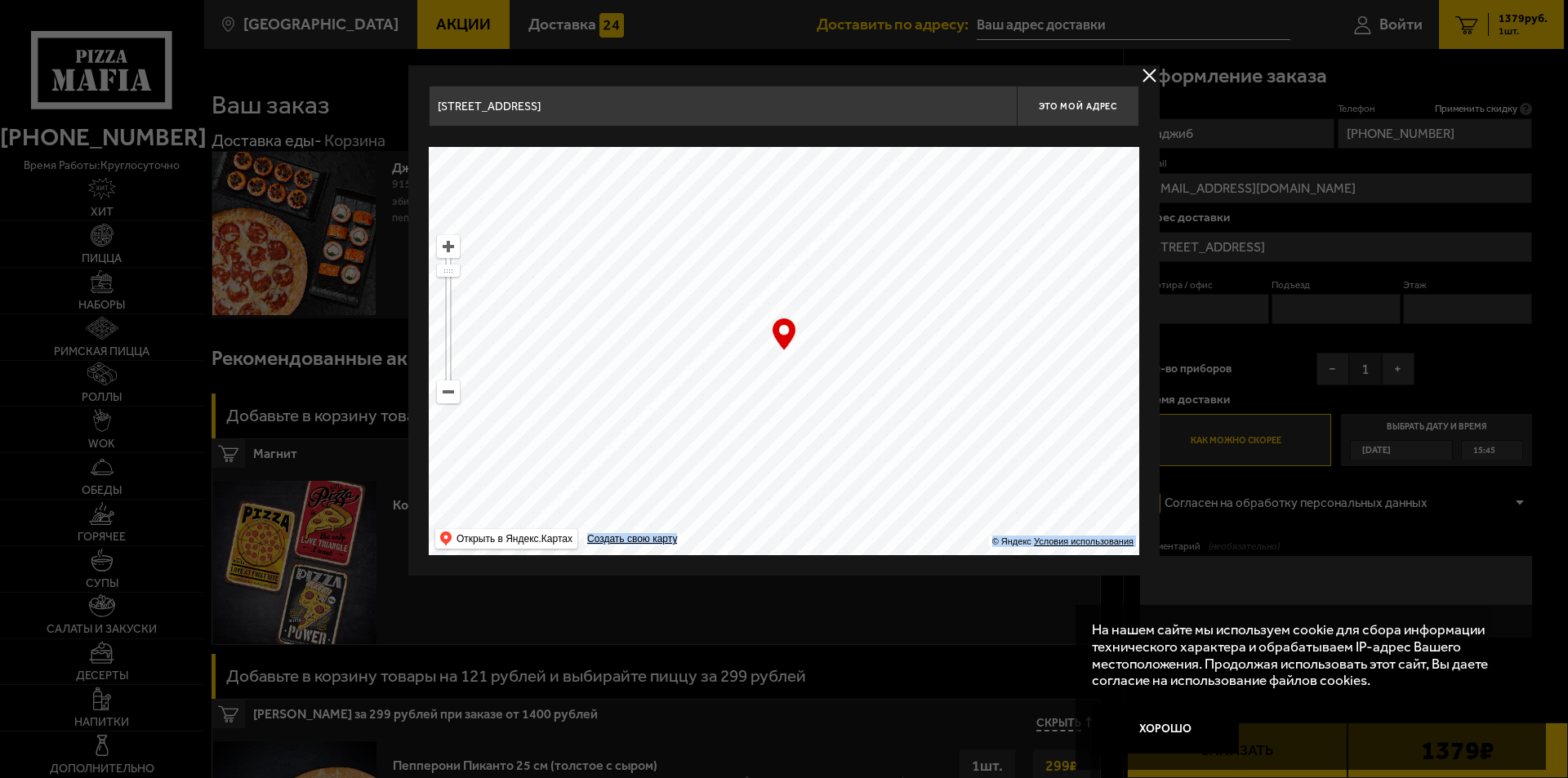
drag, startPoint x: 730, startPoint y: 368, endPoint x: 772, endPoint y: 82, distance: 289.1
click at [773, 100] on div "Кузнецовская улица, 8к3 Это мой адрес Найдите адрес перетащив карту … © Яндекс …" at bounding box center [784, 320] width 711 height 470
drag, startPoint x: 814, startPoint y: 324, endPoint x: 984, endPoint y: 85, distance: 293.3
click at [979, 100] on div "Кузнецовская улица, 8к3 Это мой адрес Найдите адрес перетащив карту … © Яндекс …" at bounding box center [784, 320] width 711 height 470
type input "Бассейная улица, 7"
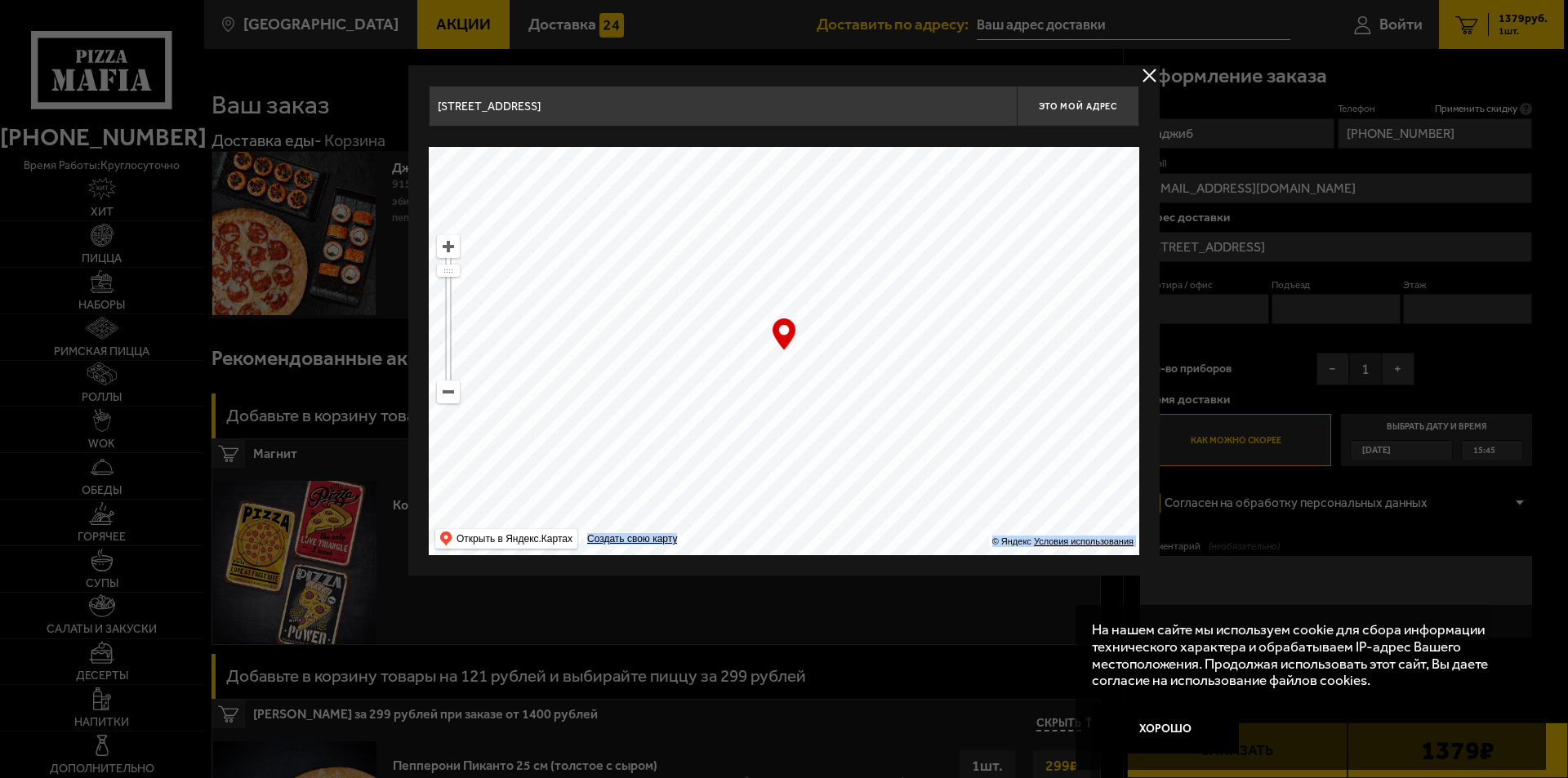
type input "Бассейная улица, 7"
drag, startPoint x: 921, startPoint y: 307, endPoint x: 801, endPoint y: 445, distance: 182.9
click at [800, 446] on ymaps at bounding box center [784, 351] width 711 height 408
type input "Кубинская улица, 54"
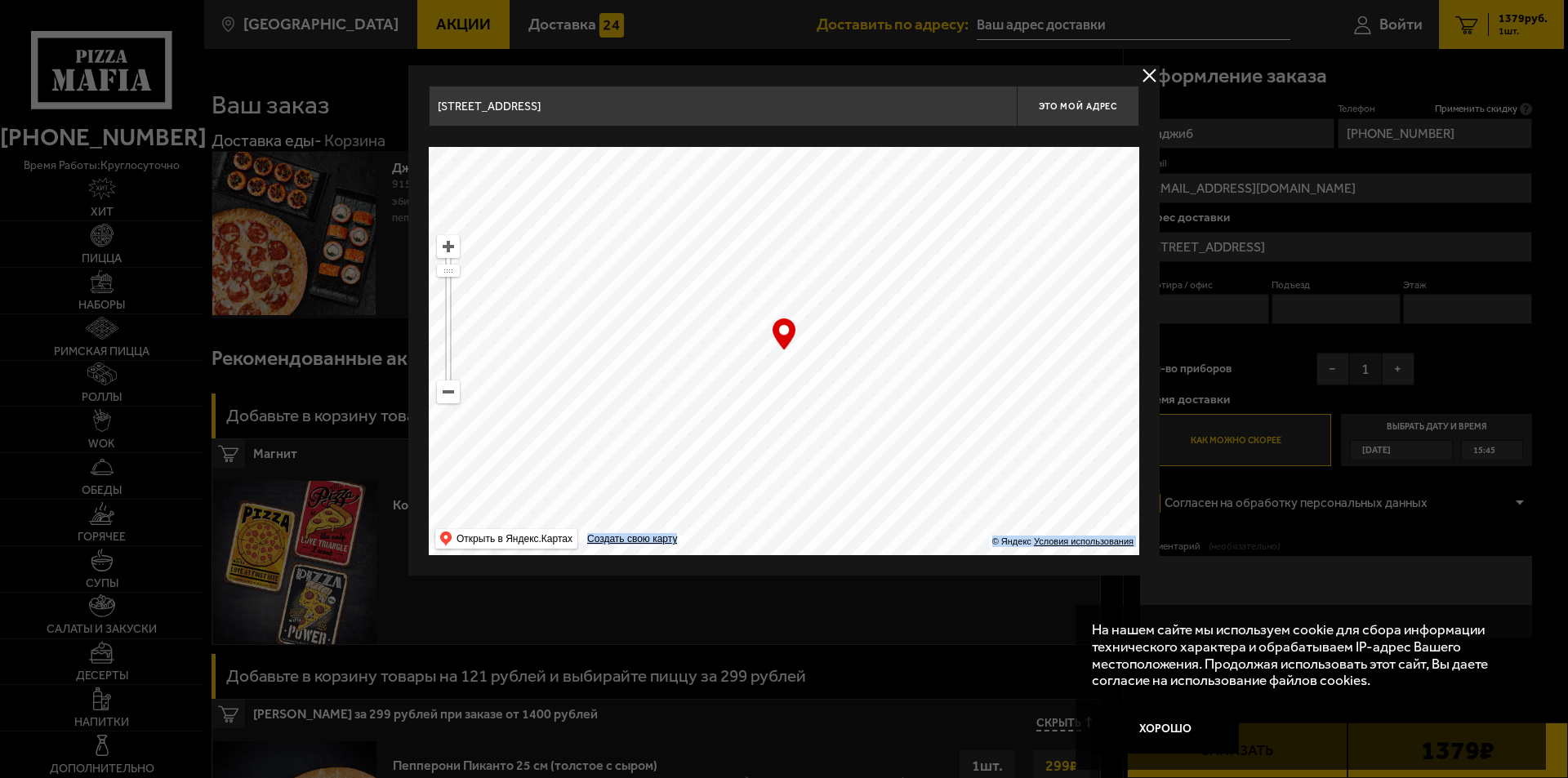
click at [783, 365] on ymaps at bounding box center [784, 351] width 711 height 408
click at [1076, 101] on span "Это мой адрес" at bounding box center [1078, 106] width 78 height 11
type input "Россия, Санкт-Петербург, Кубинская улица, 54"
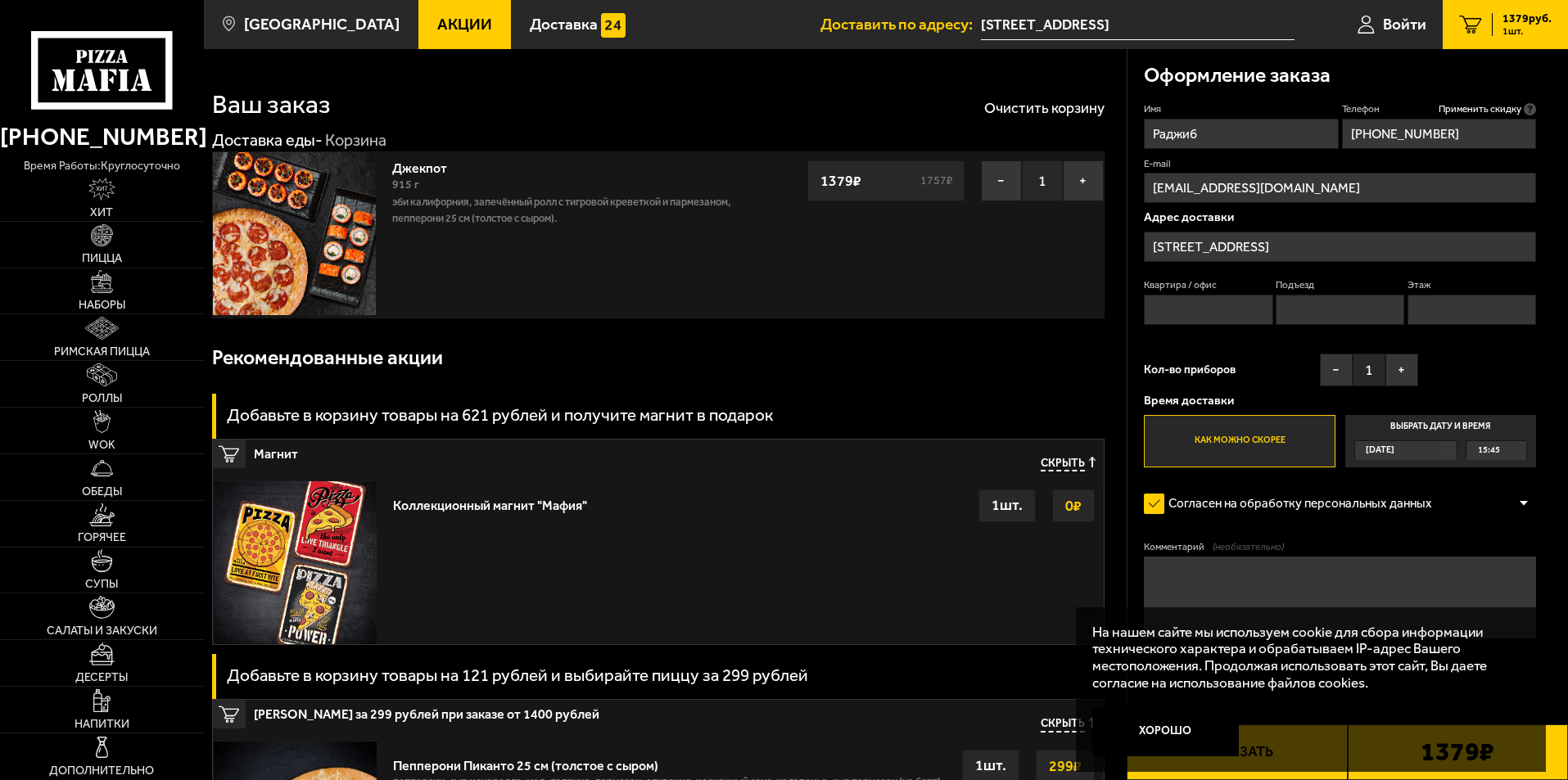
click at [1195, 312] on input "Квартира / офис" at bounding box center [1209, 310] width 128 height 30
type input "57"
click at [1367, 309] on input "Подъезд" at bounding box center [1340, 310] width 128 height 30
type input "3"
click at [1475, 303] on input "Этаж" at bounding box center [1472, 310] width 128 height 30
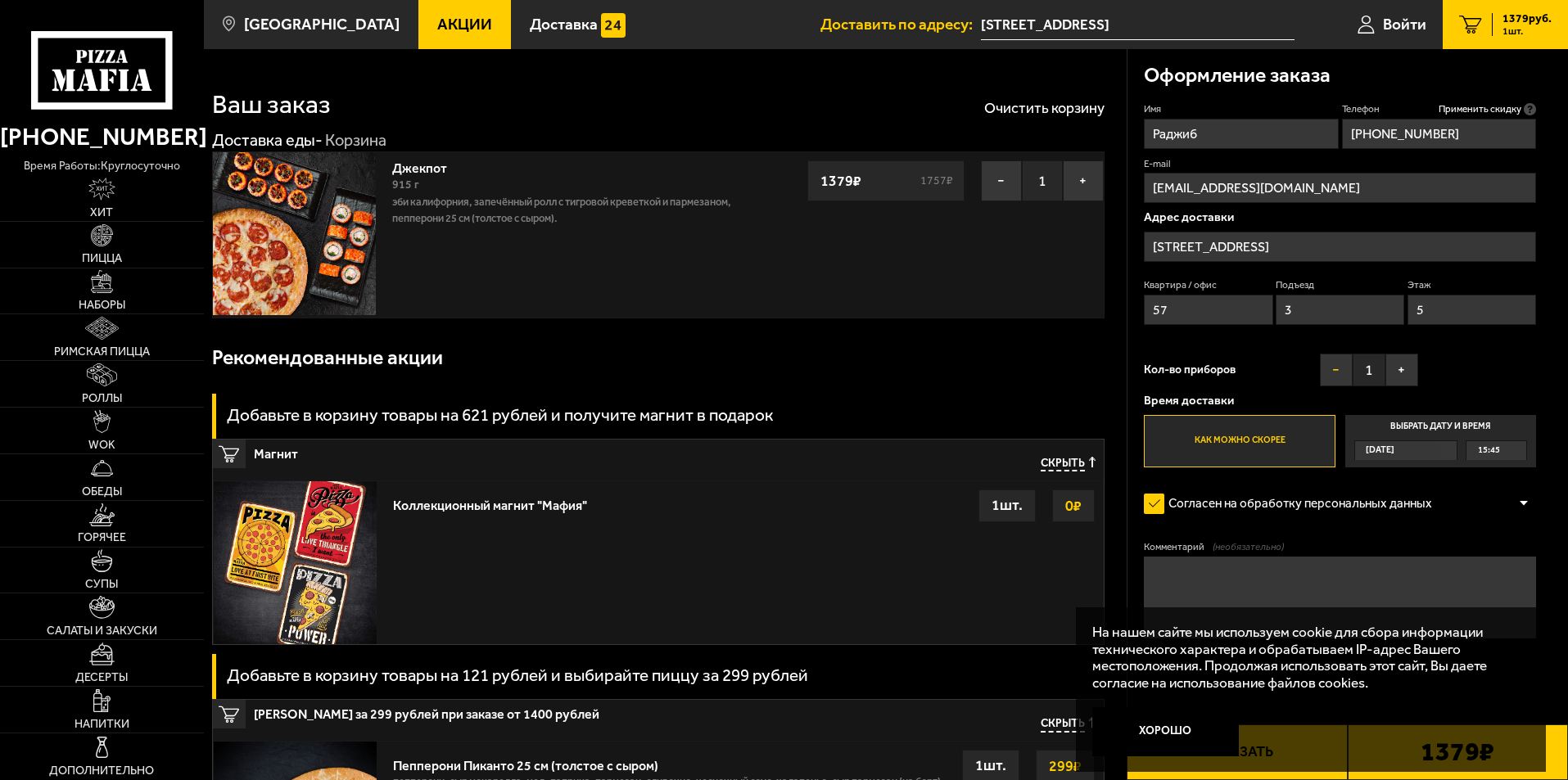
type input "5"
click at [1330, 371] on button "−" at bounding box center [1336, 369] width 33 height 32
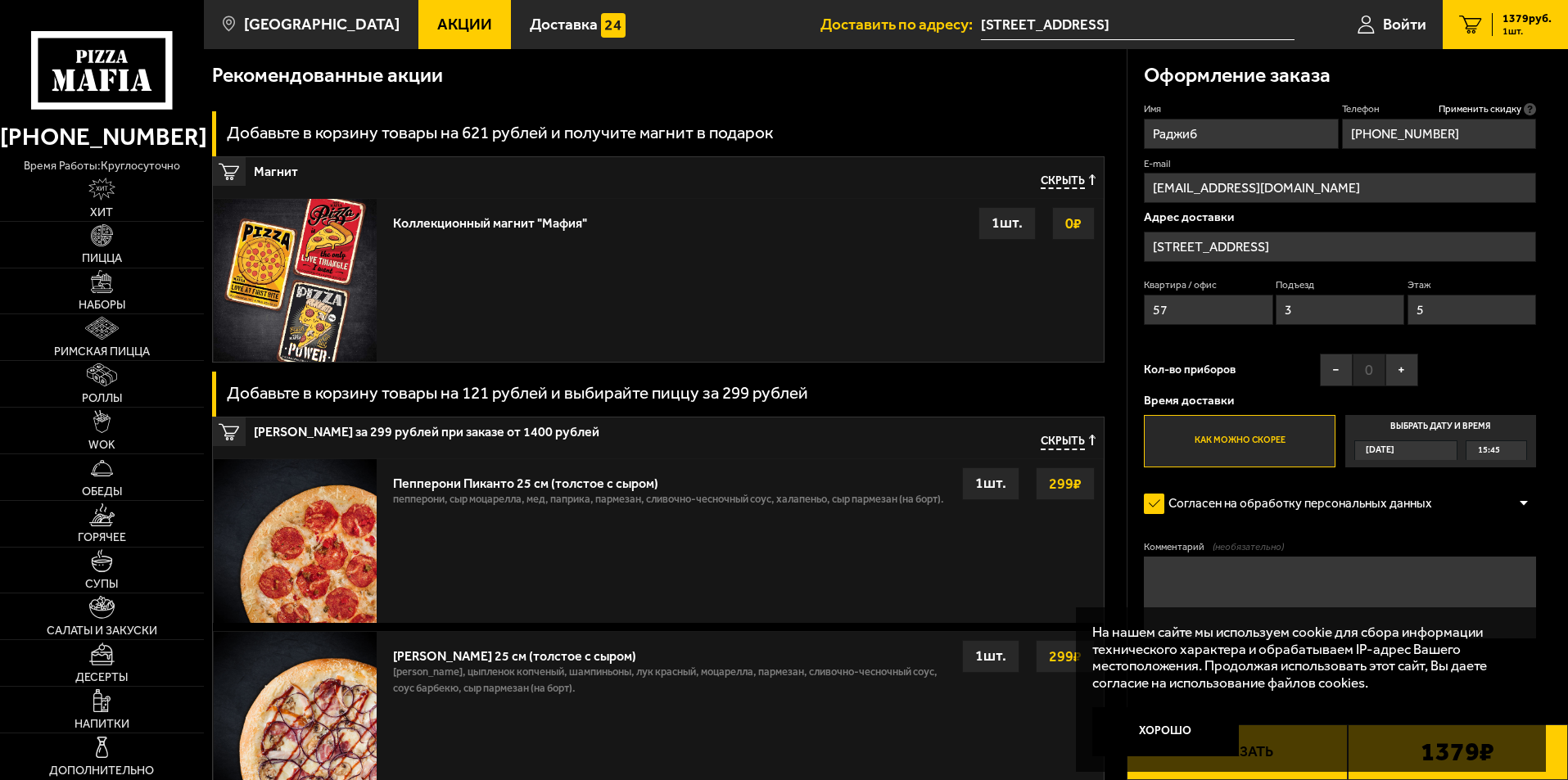
scroll to position [328, 0]
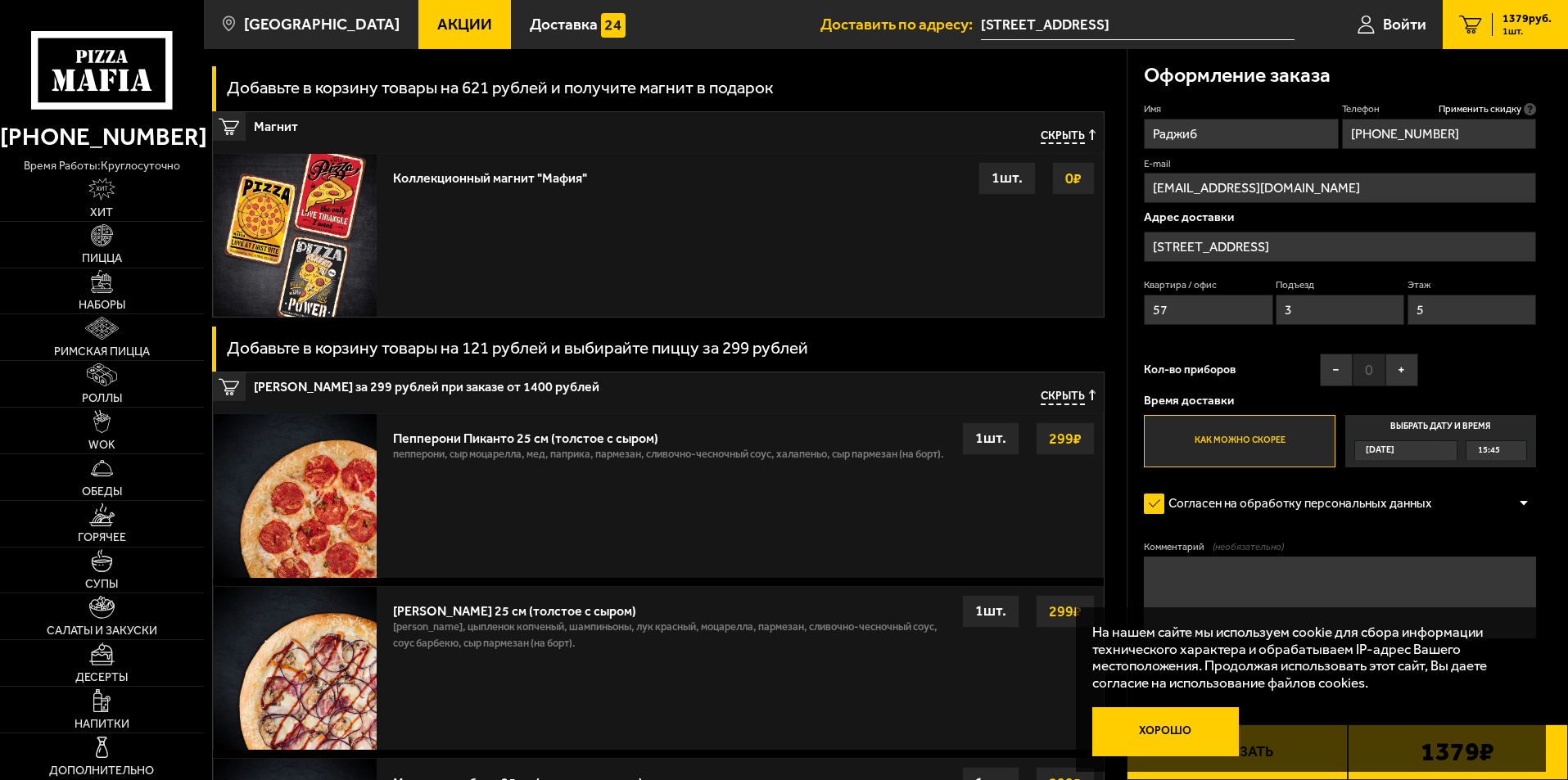
click at [1144, 728] on button "Хорошо" at bounding box center [1166, 732] width 148 height 49
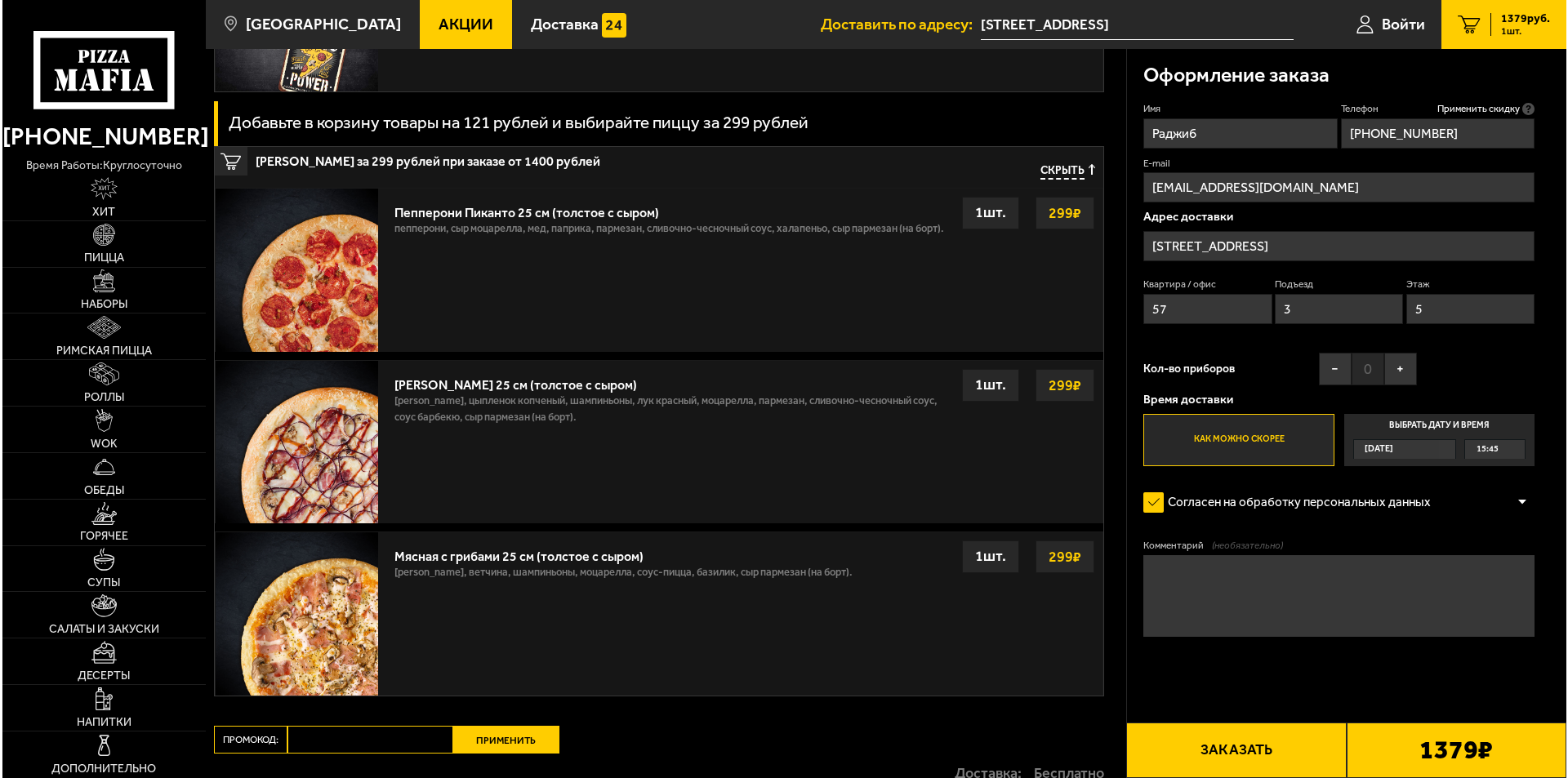
scroll to position [572, 0]
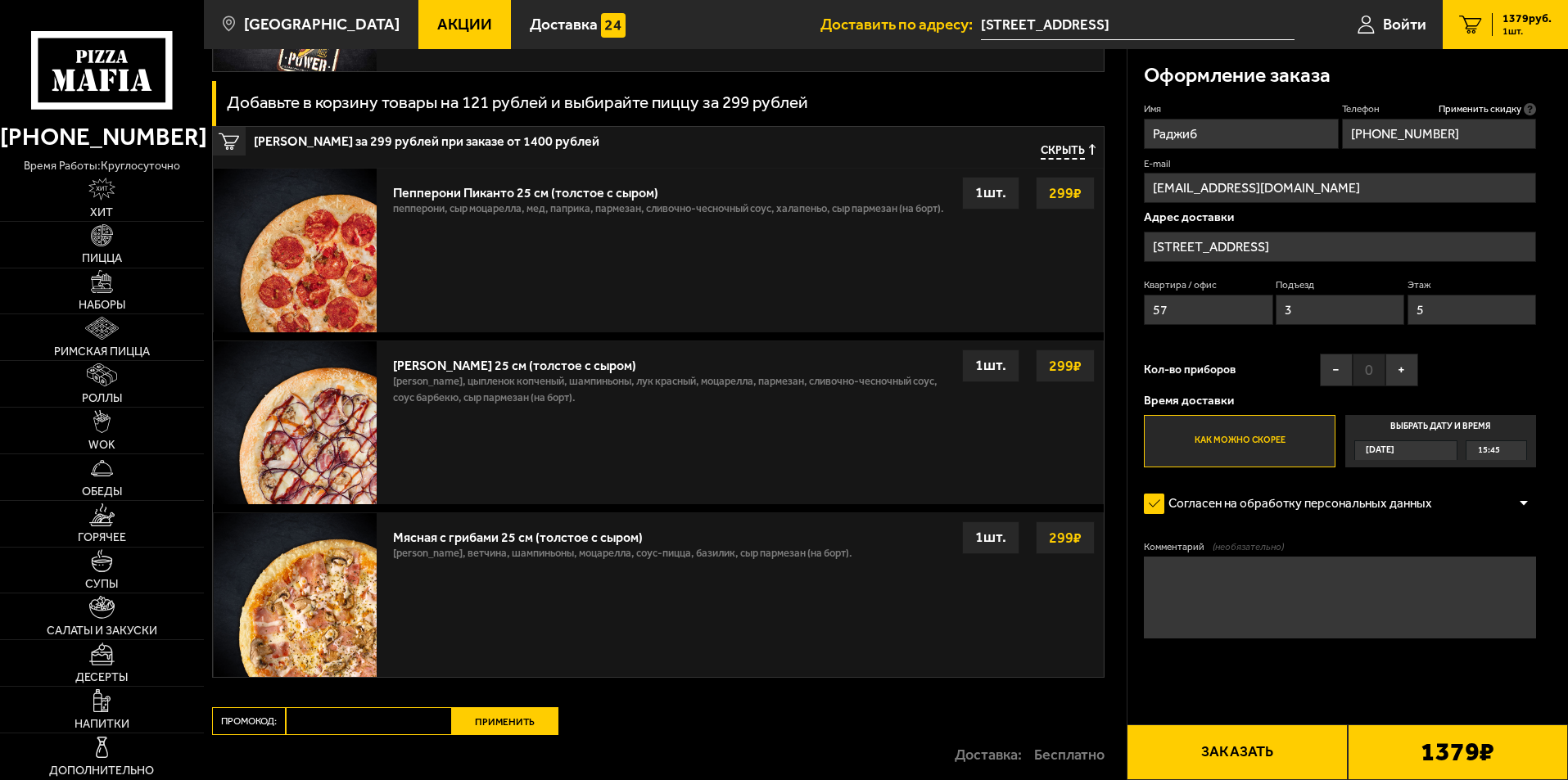
click at [1400, 752] on div "1379 ₽" at bounding box center [1458, 752] width 220 height 56
click at [1231, 744] on button "Заказать" at bounding box center [1237, 752] width 220 height 56
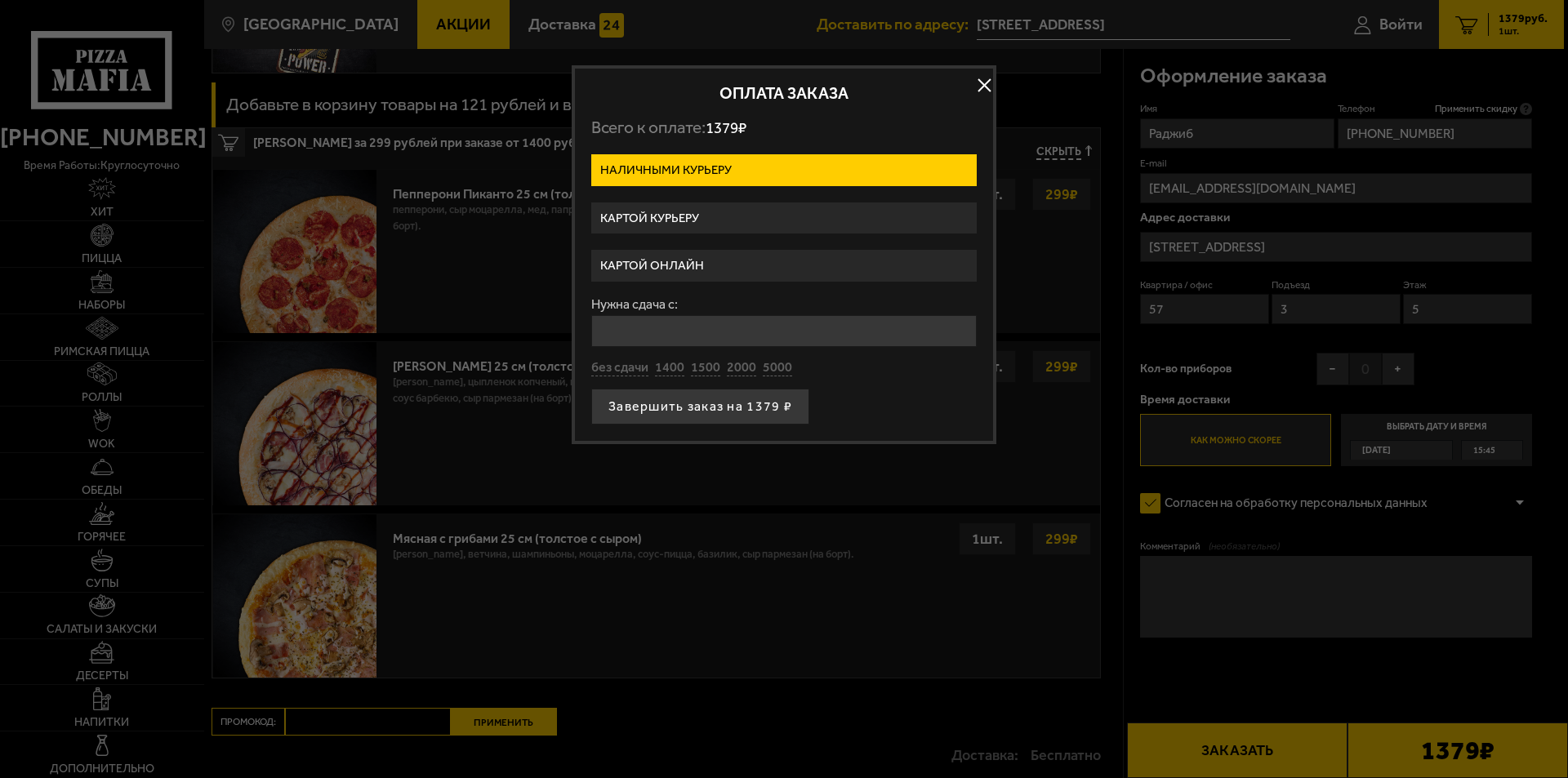
click at [690, 259] on label "Картой онлайн" at bounding box center [784, 266] width 386 height 32
click at [0, 0] on input "Картой онлайн" at bounding box center [0, 0] width 0 height 0
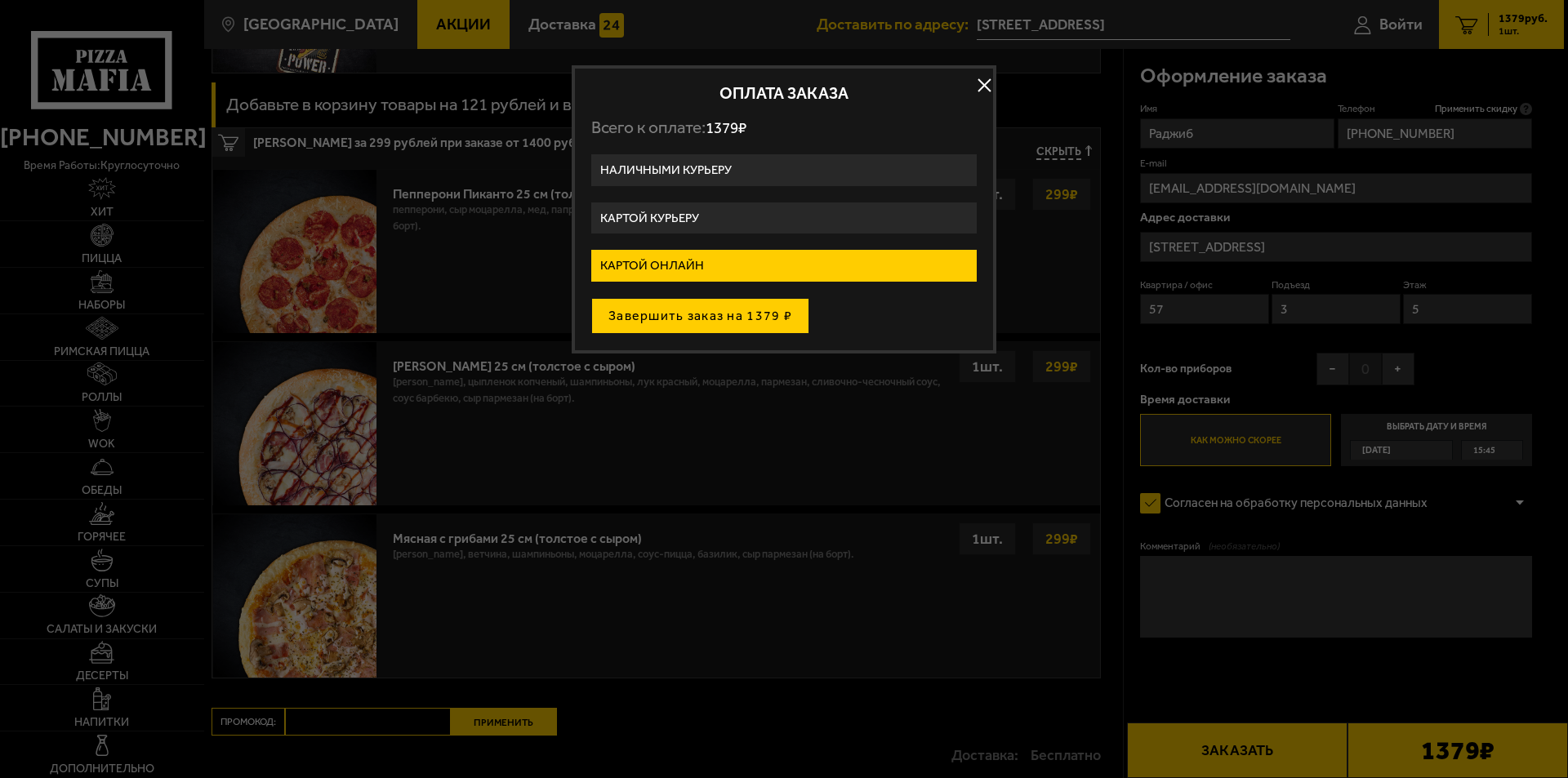
click at [747, 315] on button "Завершить заказ на 1379 ₽" at bounding box center [700, 316] width 218 height 36
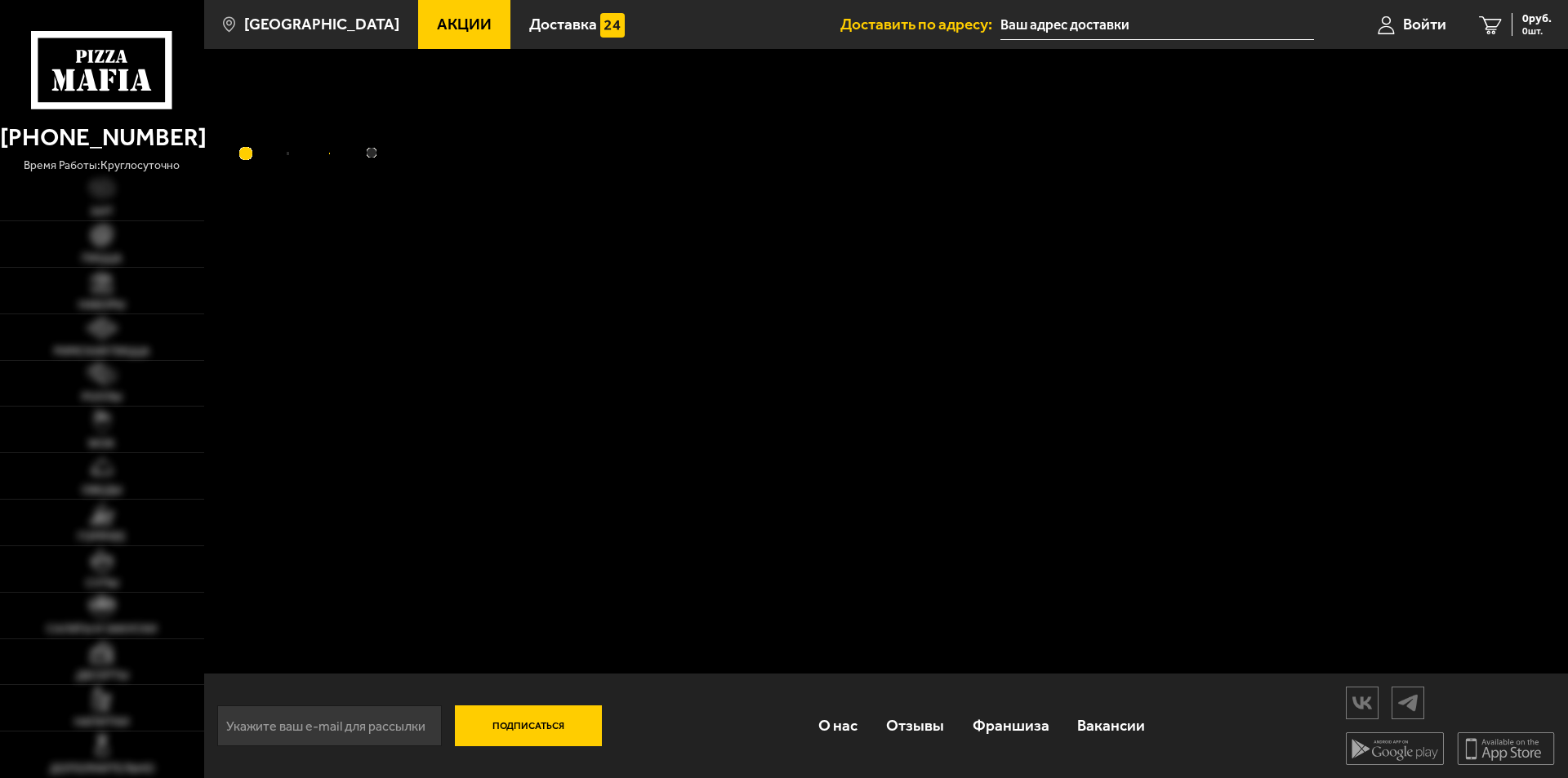
type input "[STREET_ADDRESS]"
